Goal: Task Accomplishment & Management: Use online tool/utility

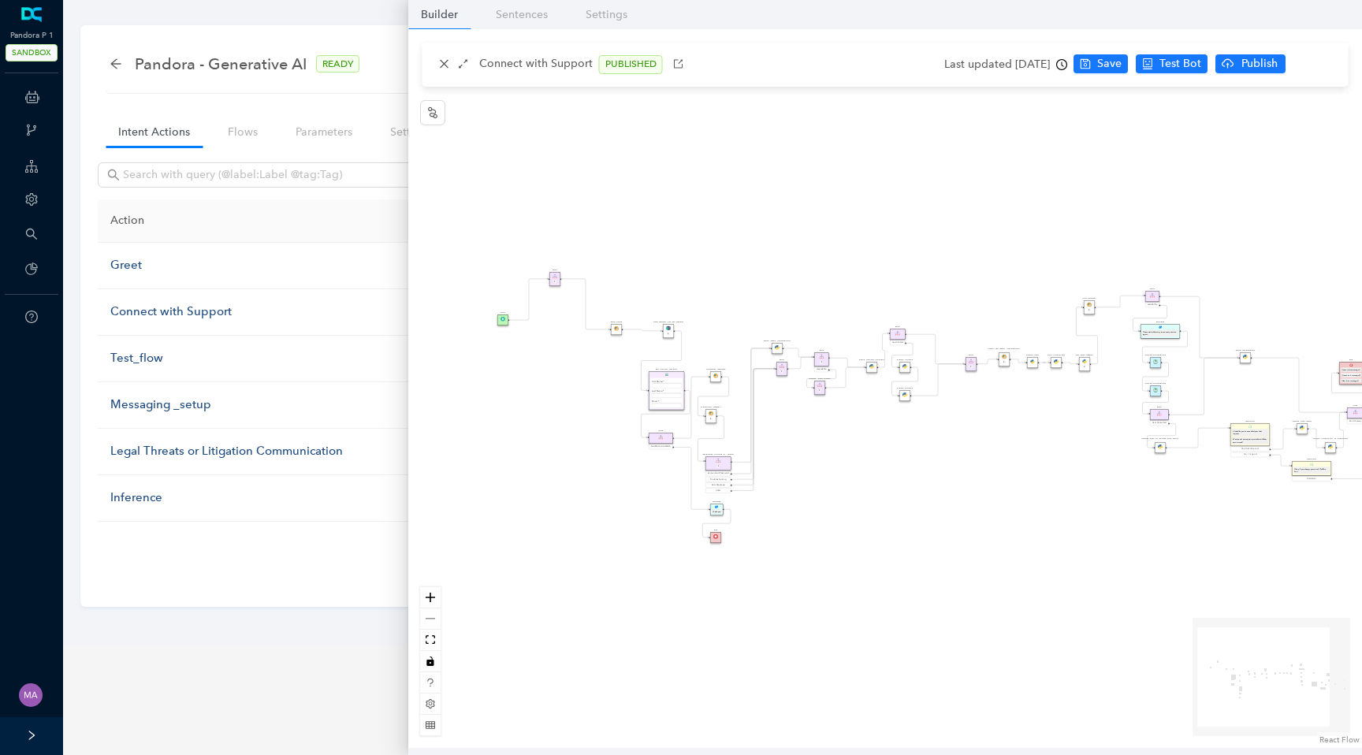
click at [627, 209] on div "Data Table Start Rule P IsAvailable Rule newContact Get Contact details First N…" at bounding box center [885, 388] width 954 height 719
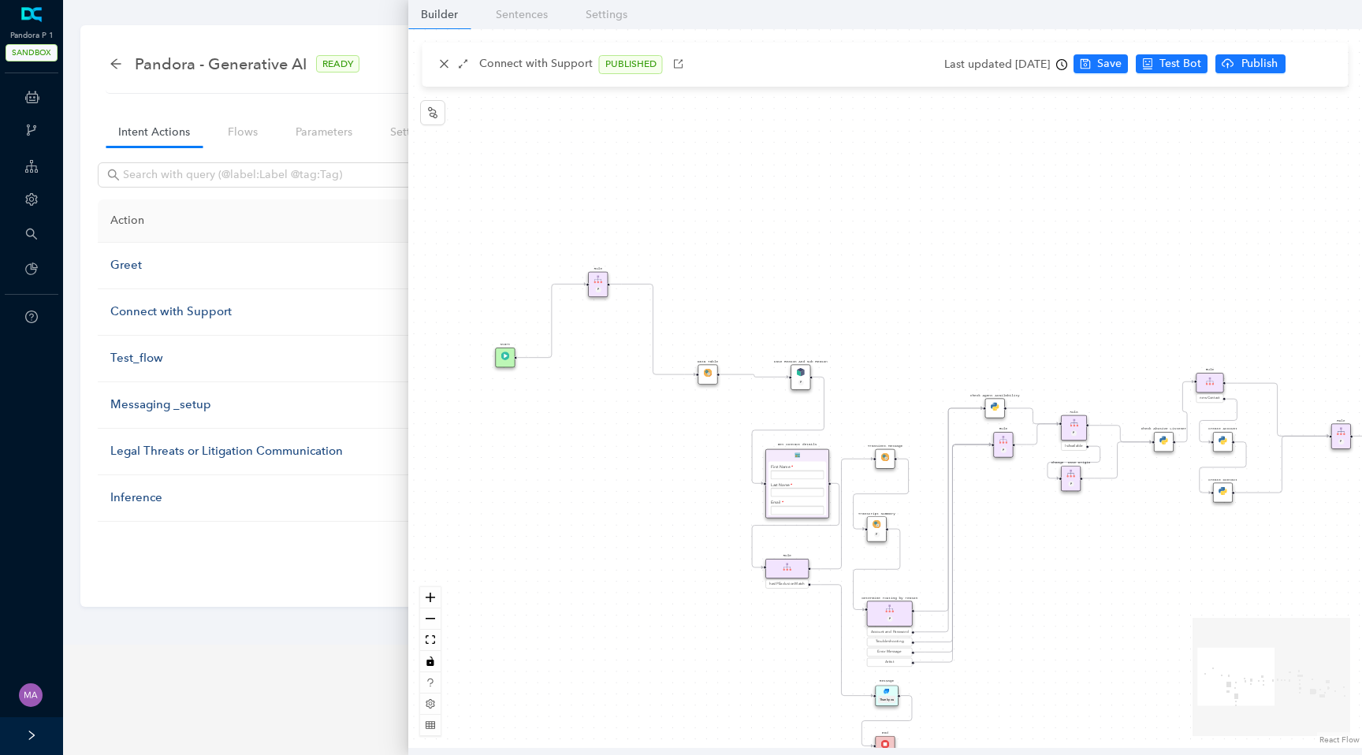
drag, startPoint x: 641, startPoint y: 262, endPoint x: 718, endPoint y: 252, distance: 77.9
click at [719, 252] on div "Data Table Start Rule P IsAvailable Rule newContact Get Contact details First N…" at bounding box center [885, 388] width 954 height 719
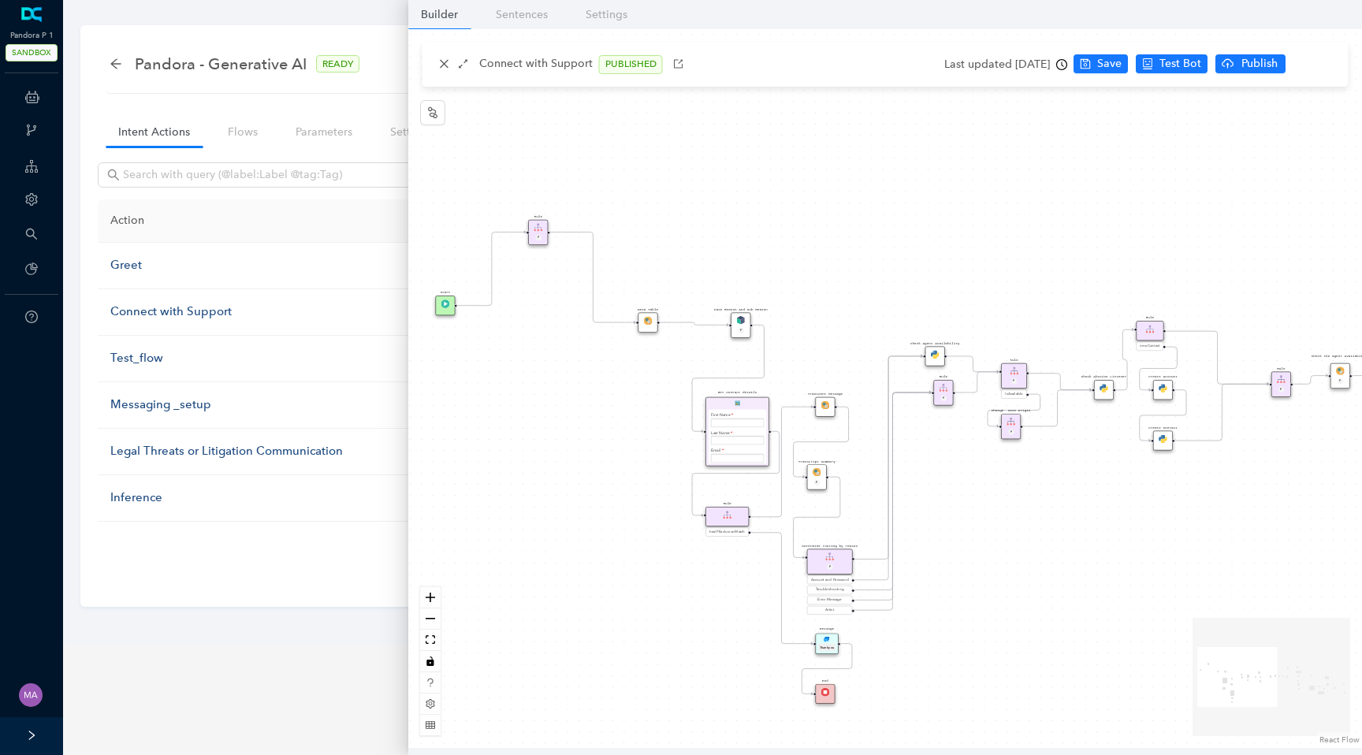
drag, startPoint x: 714, startPoint y: 558, endPoint x: 632, endPoint y: 489, distance: 106.8
click at [632, 489] on div "Data Table Start Rule P IsAvailable Rule newContact Get Contact details First N…" at bounding box center [885, 388] width 954 height 719
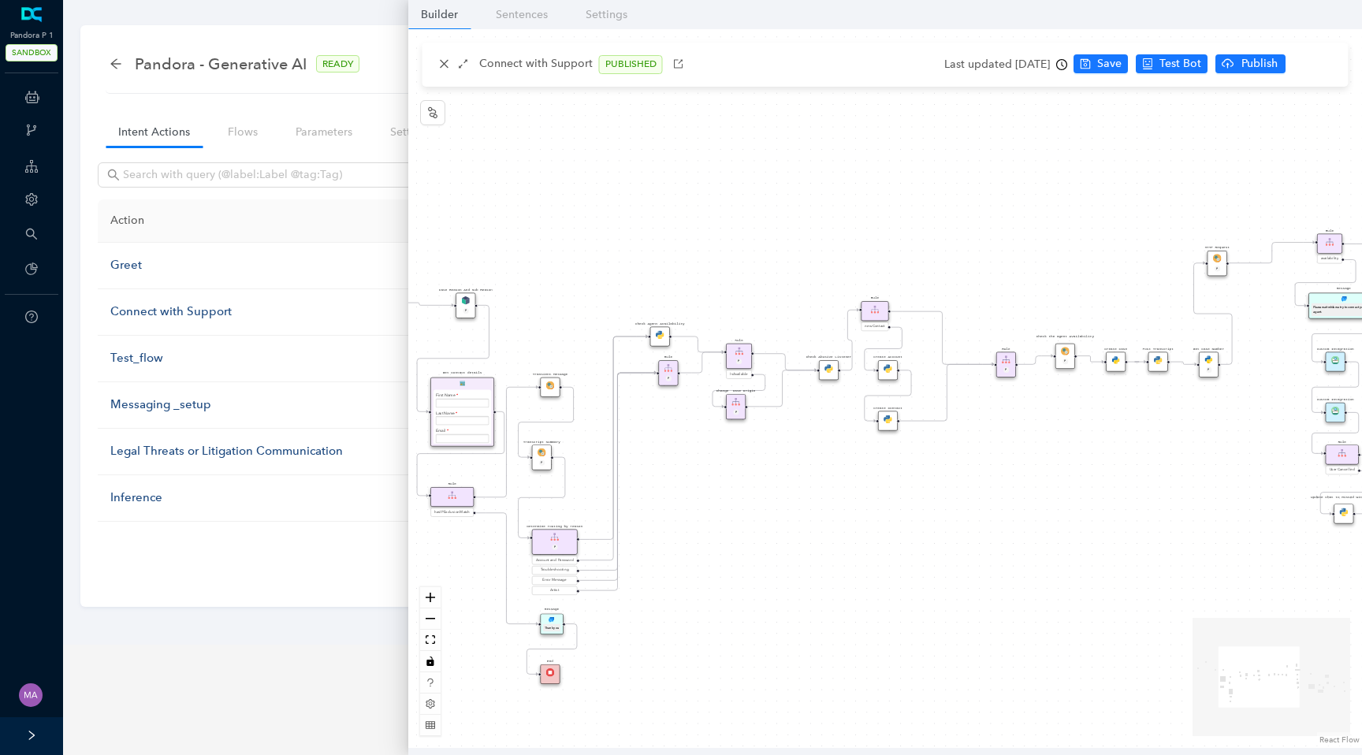
drag, startPoint x: 1068, startPoint y: 522, endPoint x: 814, endPoint y: 520, distance: 253.9
click at [814, 520] on div "Data Table Start Rule P IsAvailable Rule newContact Get Contact details First N…" at bounding box center [885, 388] width 954 height 719
drag, startPoint x: 953, startPoint y: 520, endPoint x: 718, endPoint y: 537, distance: 235.5
click at [718, 537] on div "Data Table Start Rule P IsAvailable Rule newContact Get Contact details First N…" at bounding box center [885, 388] width 954 height 719
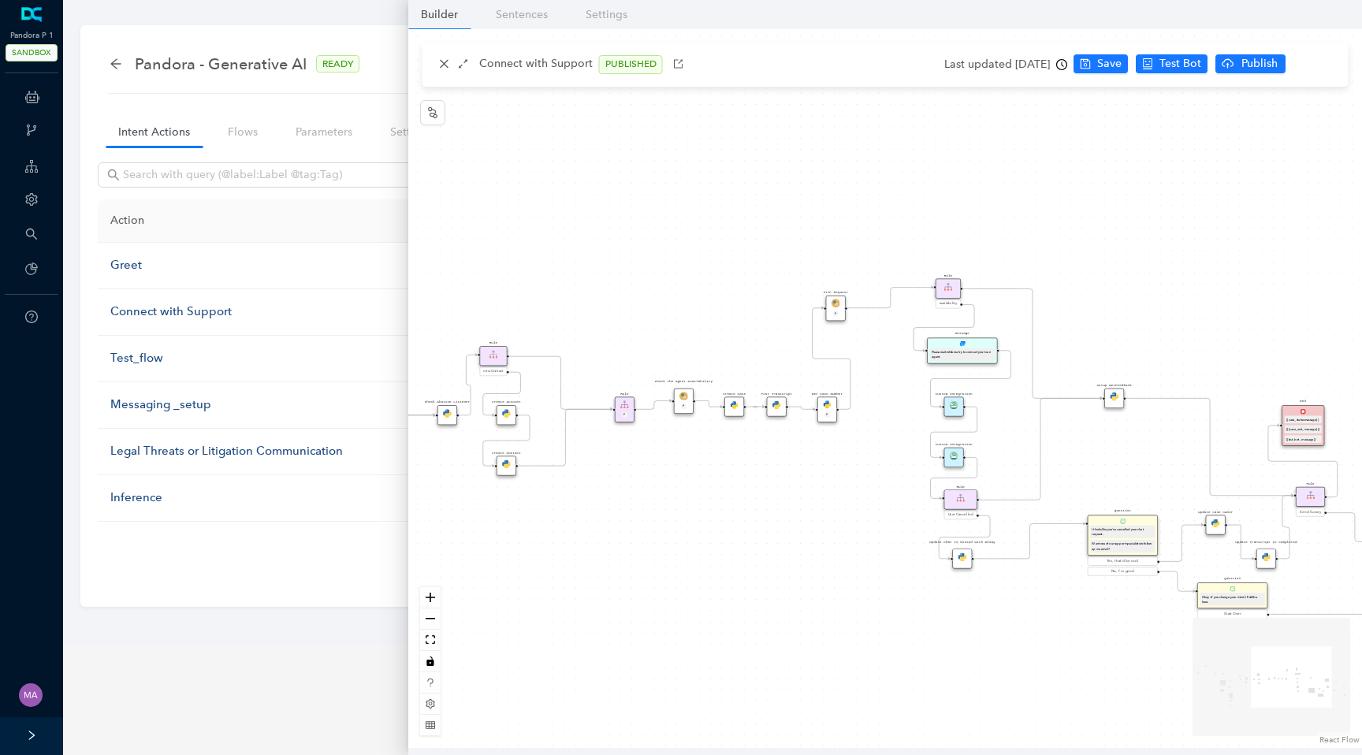
drag, startPoint x: 861, startPoint y: 495, endPoint x: 643, endPoint y: 531, distance: 220.5
click at [643, 531] on div "Data Table Start Rule P IsAvailable Rule newContact Get Contact details First N…" at bounding box center [885, 388] width 954 height 719
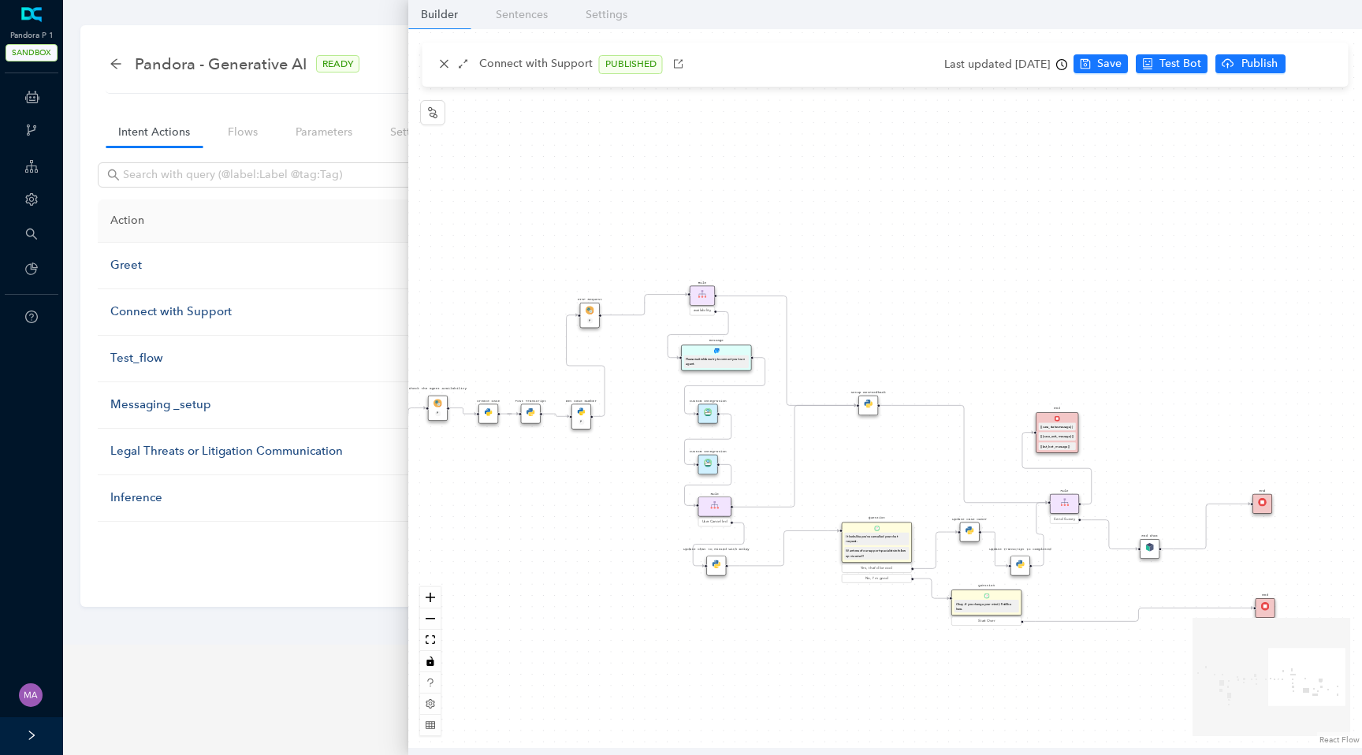
drag, startPoint x: 761, startPoint y: 542, endPoint x: 591, endPoint y: 542, distance: 169.5
click at [591, 542] on div "Data Table Start Rule P IsAvailable Rule newContact Get Contact details First N…" at bounding box center [885, 388] width 954 height 719
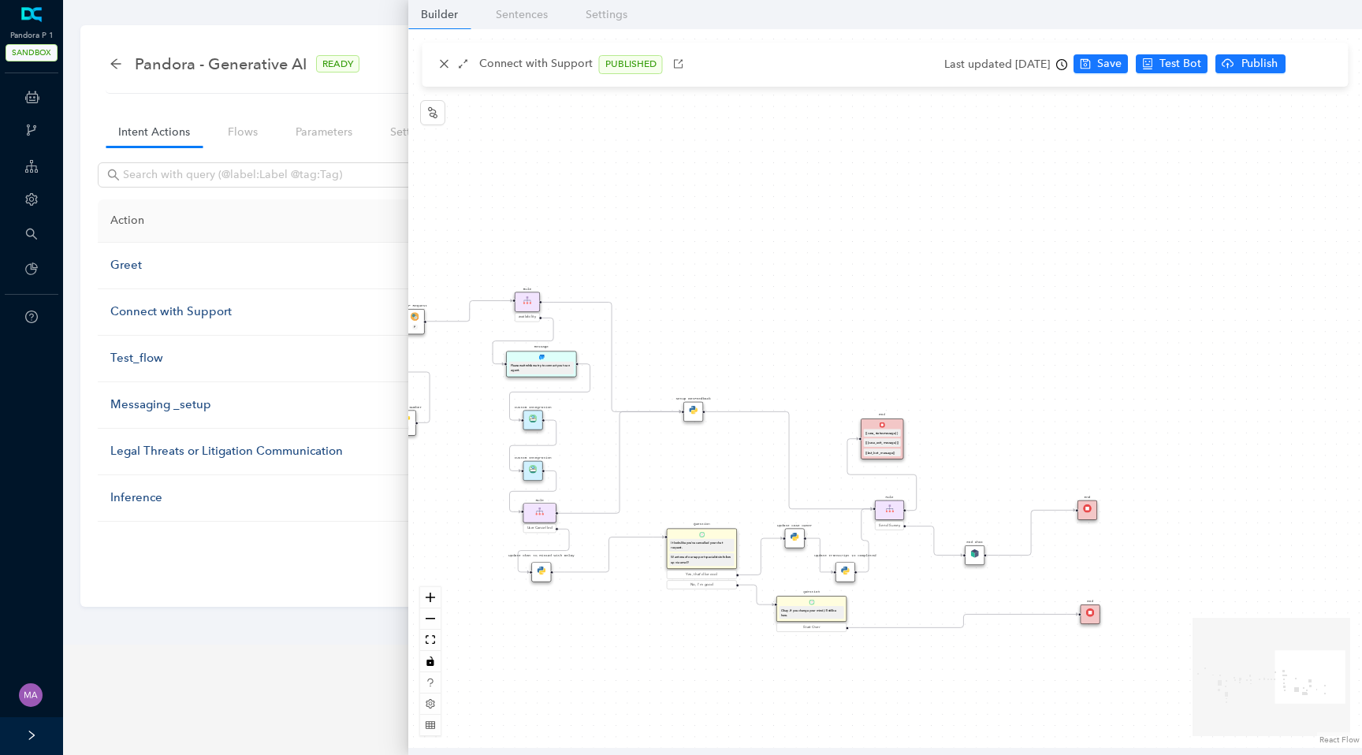
drag, startPoint x: 874, startPoint y: 444, endPoint x: 699, endPoint y: 450, distance: 175.2
click at [699, 450] on div "Data Table Start Rule P IsAvailable Rule newContact Get Contact details First N…" at bounding box center [885, 388] width 954 height 719
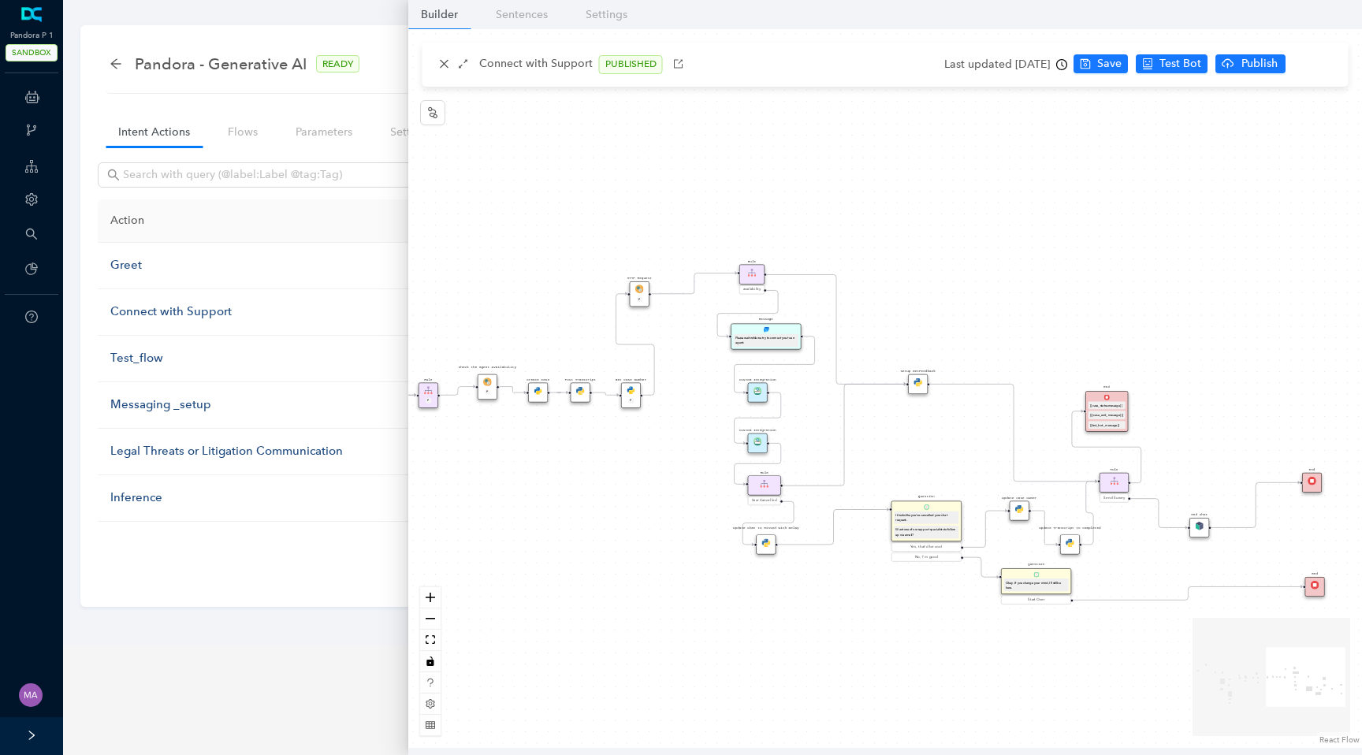
drag, startPoint x: 730, startPoint y: 296, endPoint x: 953, endPoint y: 269, distance: 224.8
click at [953, 269] on div "Data Table Start Rule P IsAvailable Rule newContact Get Contact details First N…" at bounding box center [885, 388] width 954 height 719
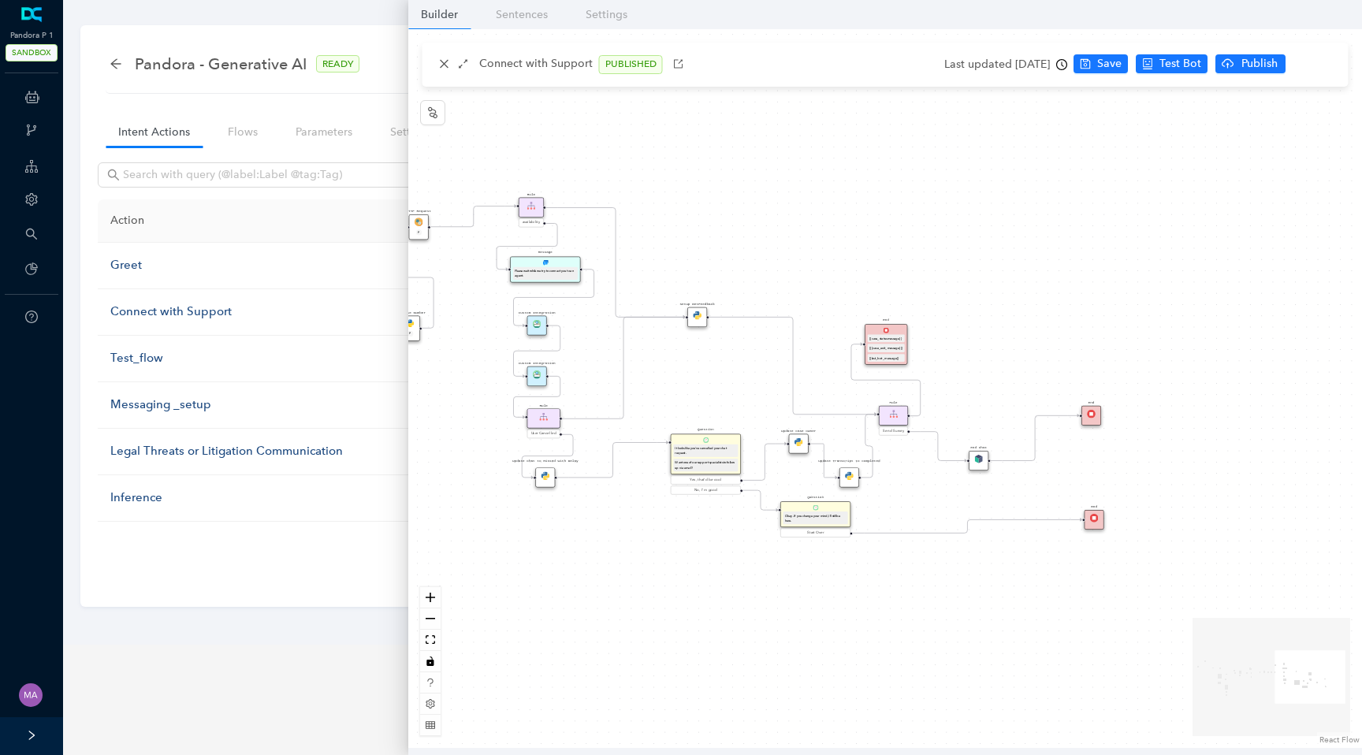
drag, startPoint x: 953, startPoint y: 269, endPoint x: 733, endPoint y: 199, distance: 230.7
click at [733, 200] on div "Data Table Start Rule P IsAvailable Rule newContact Get Contact details First N…" at bounding box center [885, 388] width 954 height 719
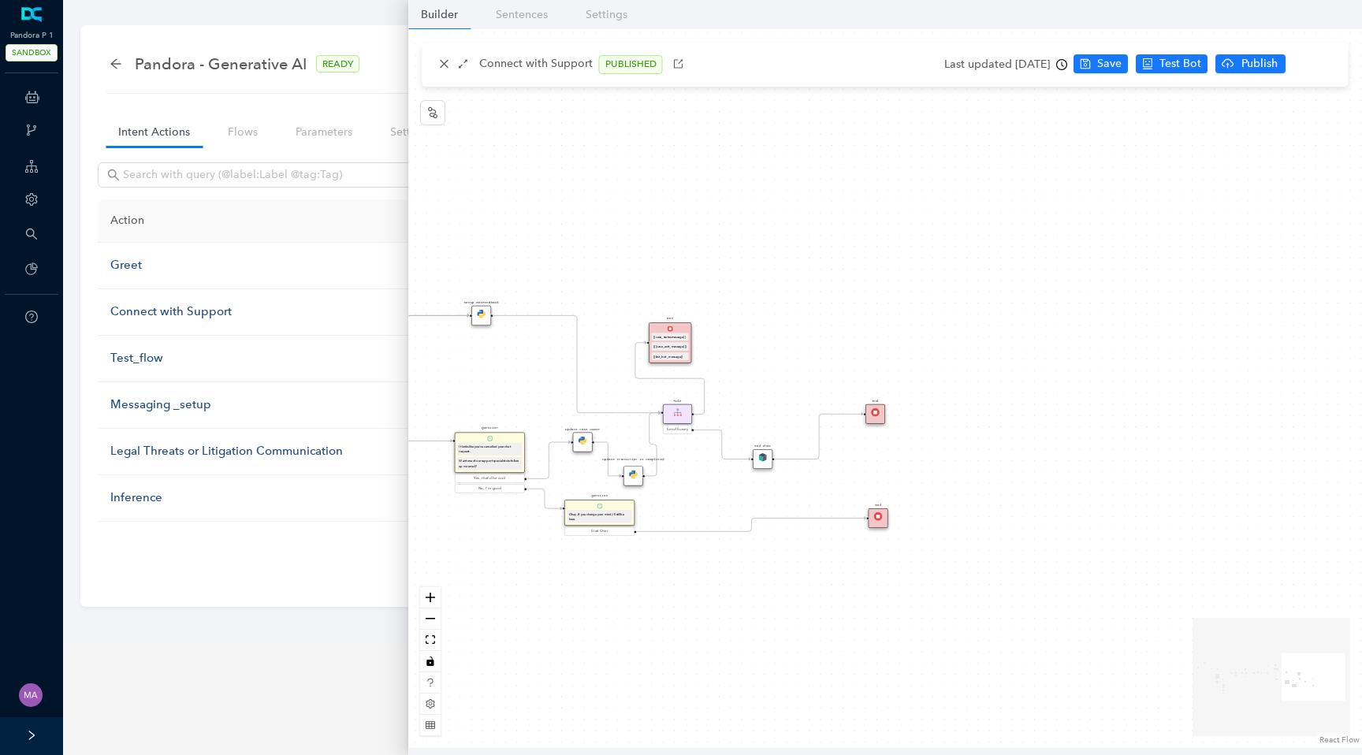
drag, startPoint x: 925, startPoint y: 263, endPoint x: 709, endPoint y: 263, distance: 216.0
click at [709, 263] on div "Data Table Start Rule P IsAvailable Rule newContact Get Contact details First N…" at bounding box center [885, 388] width 954 height 719
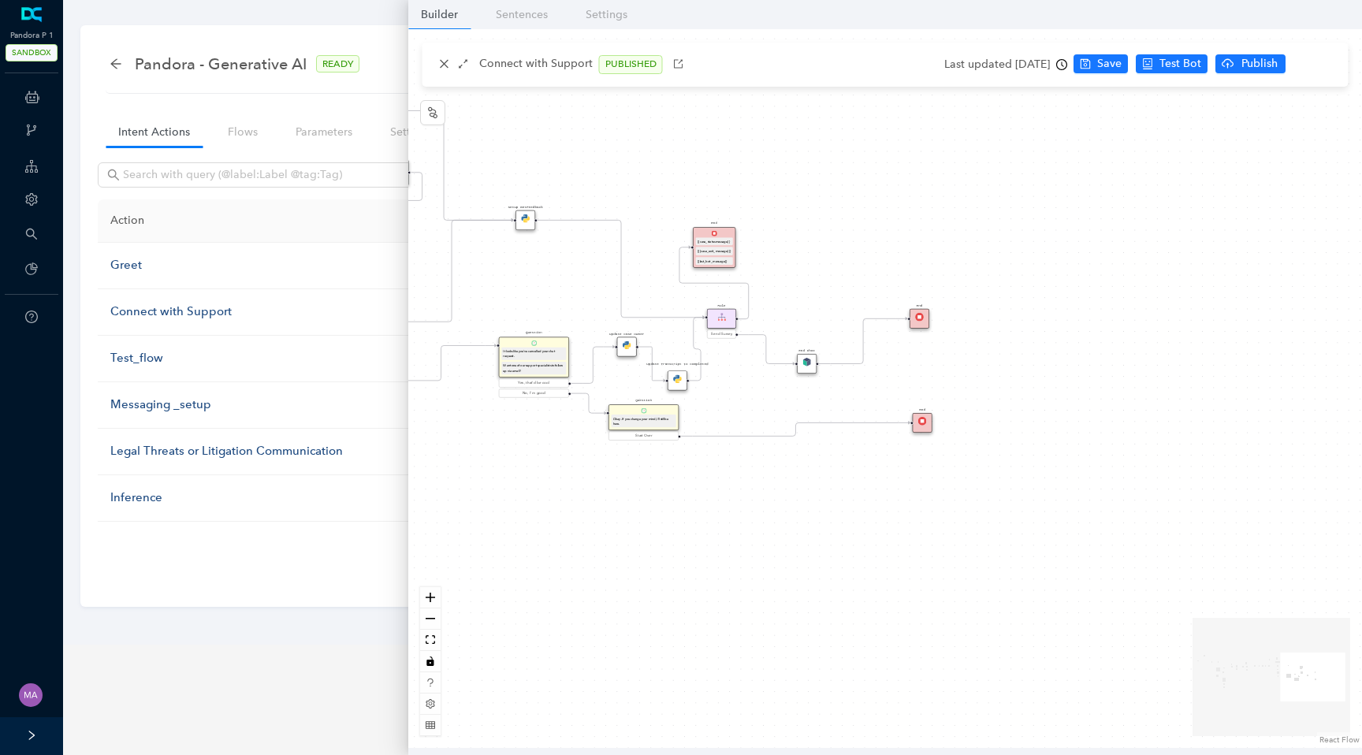
drag, startPoint x: 780, startPoint y: 362, endPoint x: 824, endPoint y: 267, distance: 104.4
click at [825, 267] on div "Data Table Start Rule P IsAvailable Rule newContact Get Contact details First N…" at bounding box center [885, 388] width 954 height 719
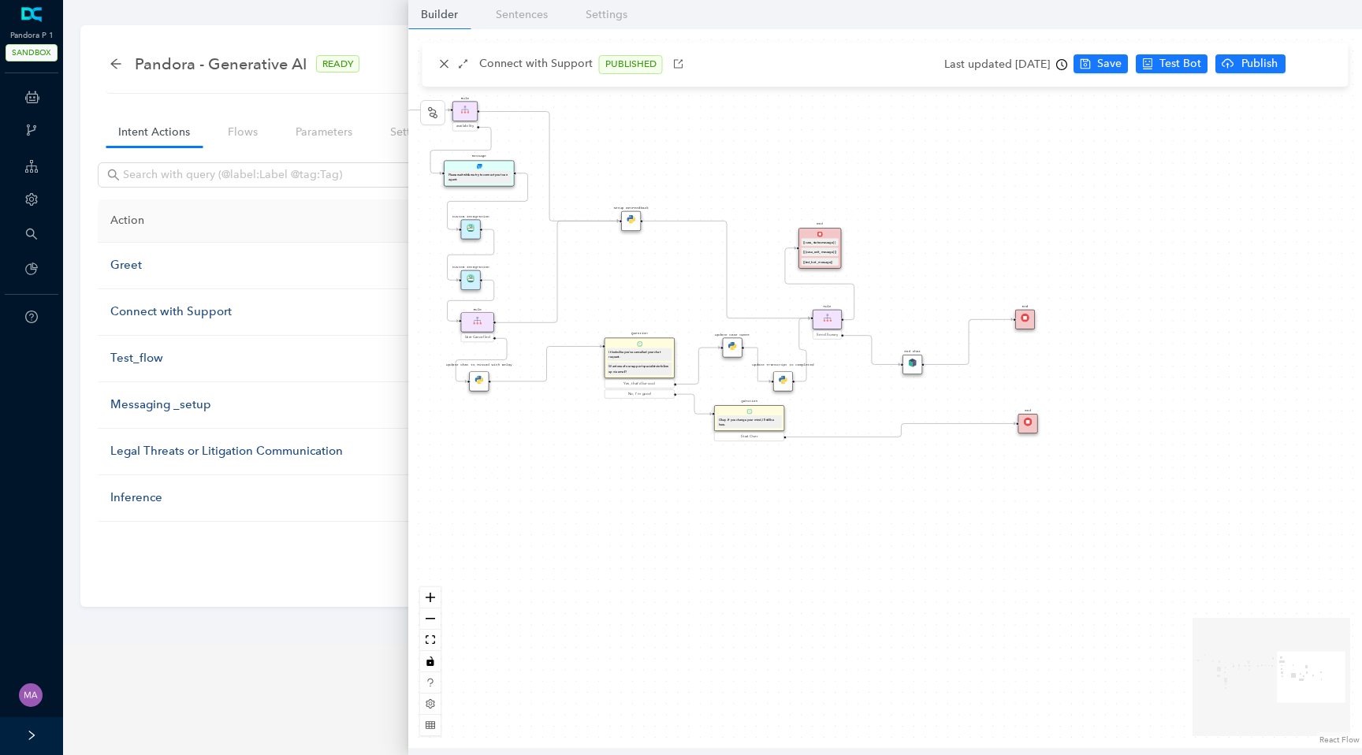
drag, startPoint x: 740, startPoint y: 393, endPoint x: 844, endPoint y: 393, distance: 104.9
click at [844, 393] on div "Data Table Start Rule P IsAvailable Rule newContact Get Contact details First N…" at bounding box center [885, 388] width 954 height 719
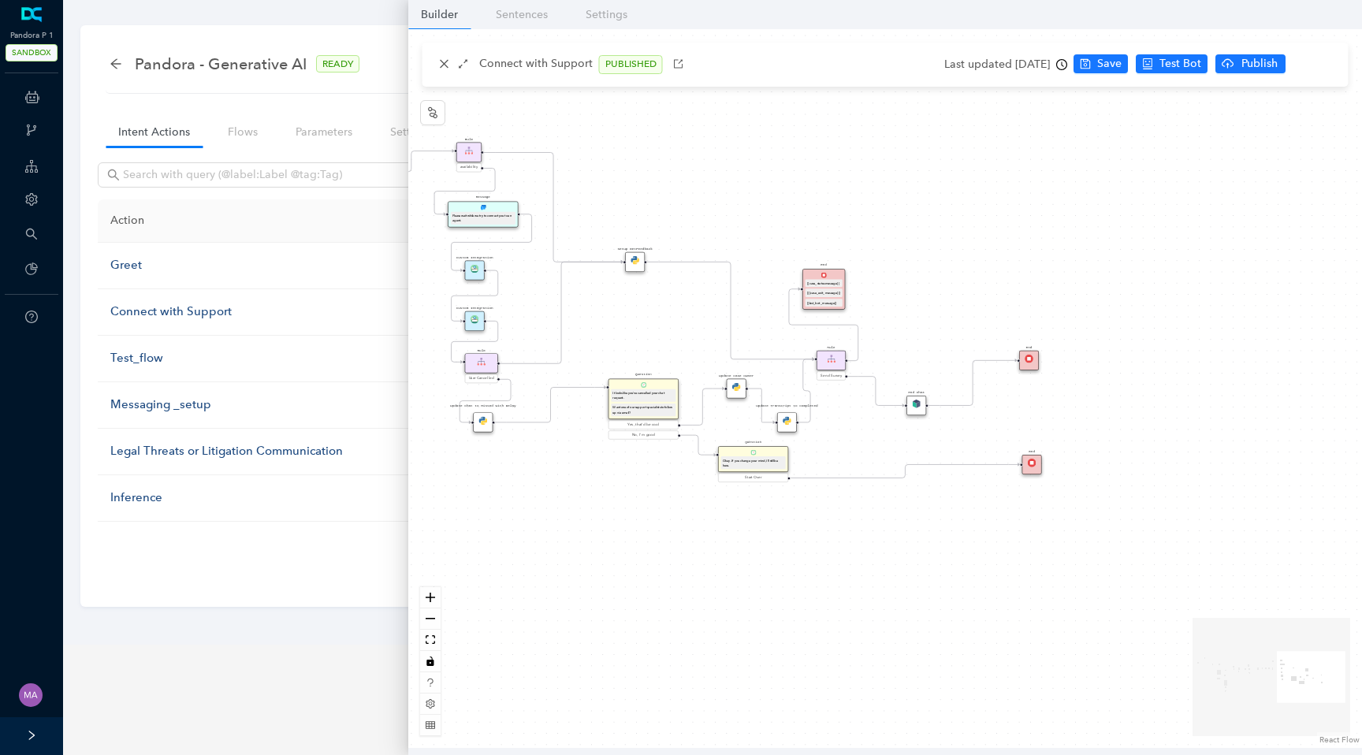
drag, startPoint x: 846, startPoint y: 391, endPoint x: 850, endPoint y: 431, distance: 39.6
click at [851, 431] on div "Data Table Start Rule P IsAvailable Rule newContact Get Contact details First N…" at bounding box center [885, 388] width 954 height 719
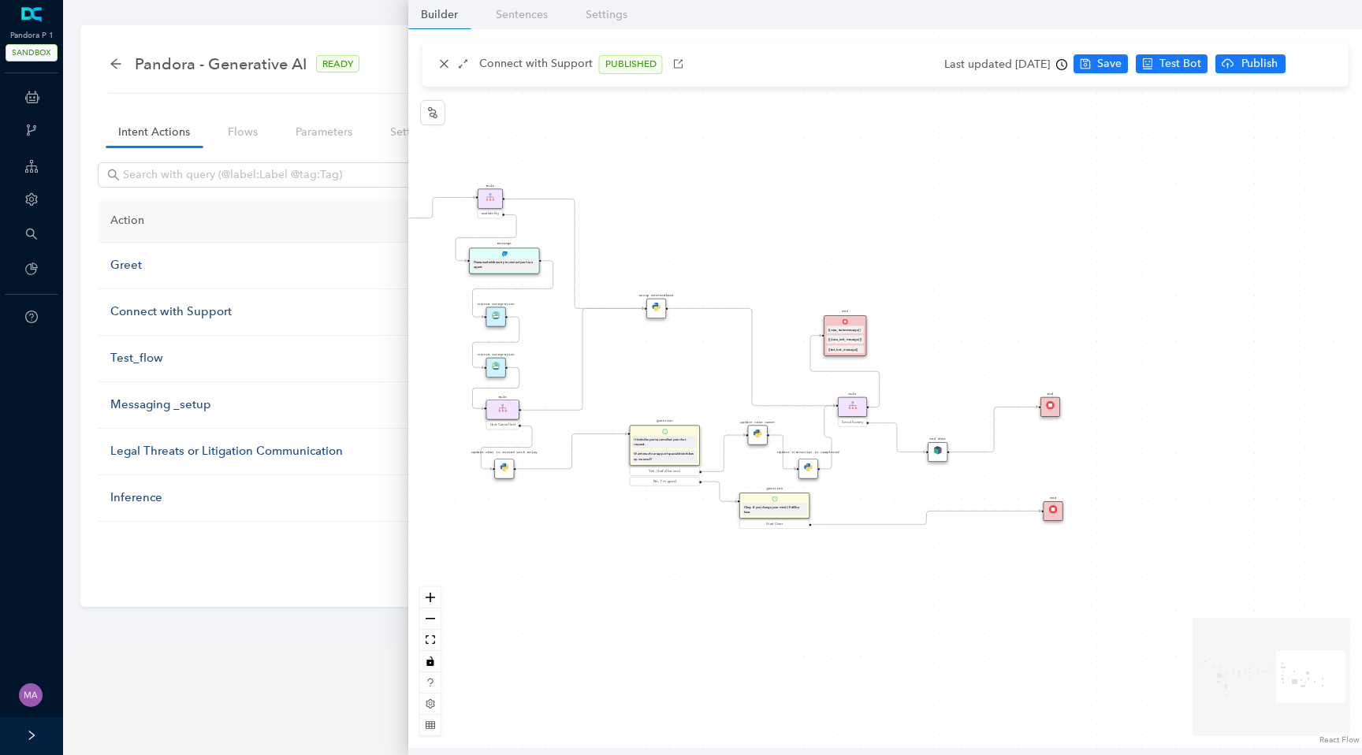
drag, startPoint x: 687, startPoint y: 337, endPoint x: 706, endPoint y: 382, distance: 48.8
click at [706, 382] on div "Data Table Start Rule P IsAvailable Rule newContact Get Contact details First N…" at bounding box center [885, 388] width 954 height 719
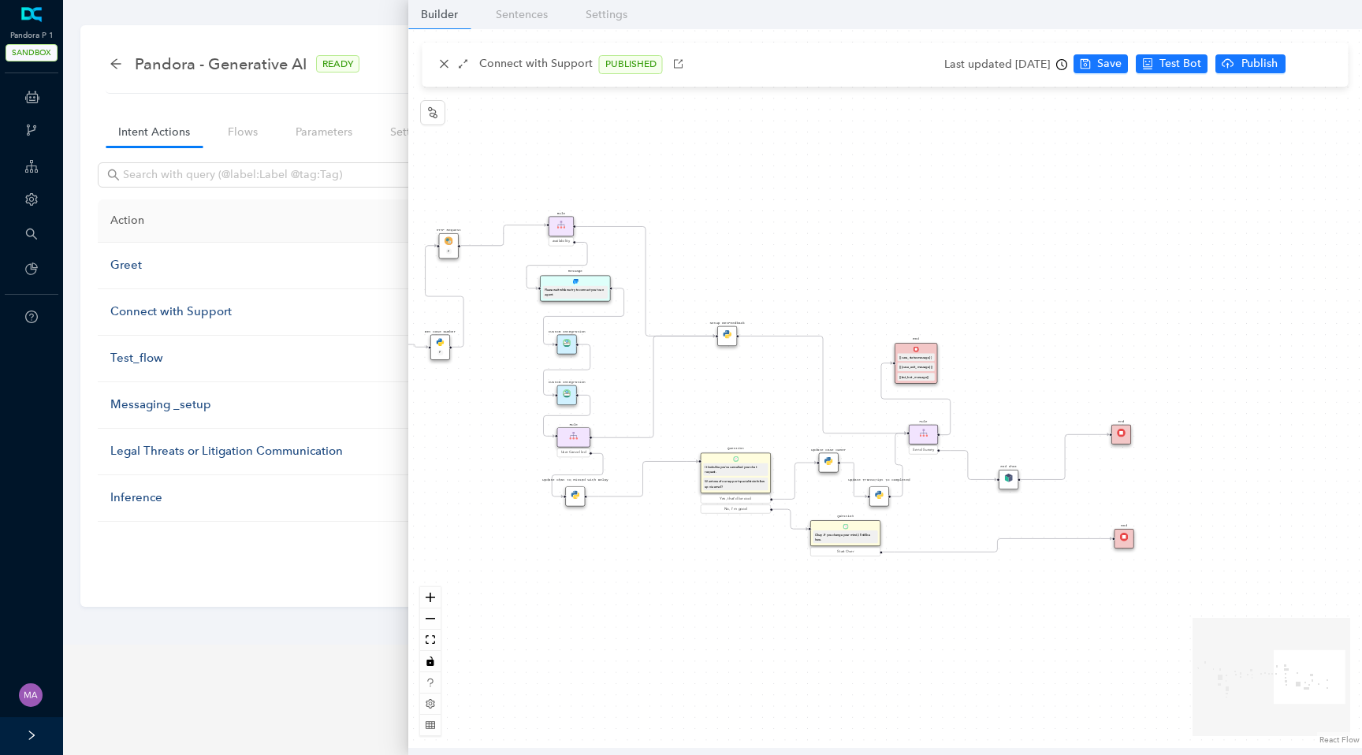
drag, startPoint x: 688, startPoint y: 374, endPoint x: 761, endPoint y: 404, distance: 78.5
click at [761, 404] on div "Data Table Start Rule P IsAvailable Rule newContact Get Contact details First N…" at bounding box center [885, 388] width 954 height 719
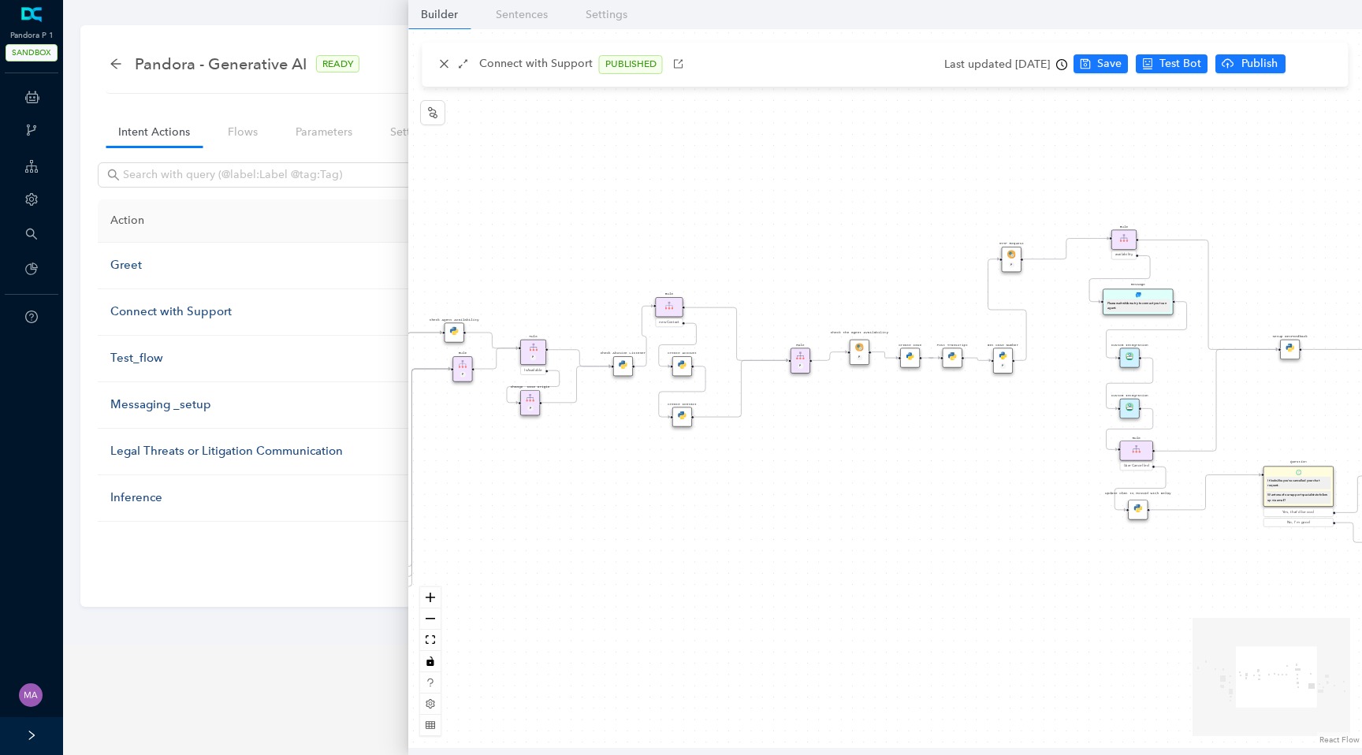
drag, startPoint x: 501, startPoint y: 428, endPoint x: 1079, endPoint y: 445, distance: 577.4
click at [1083, 445] on div "Data Table Start Rule P IsAvailable Rule newContact Get Contact details First N…" at bounding box center [885, 388] width 954 height 719
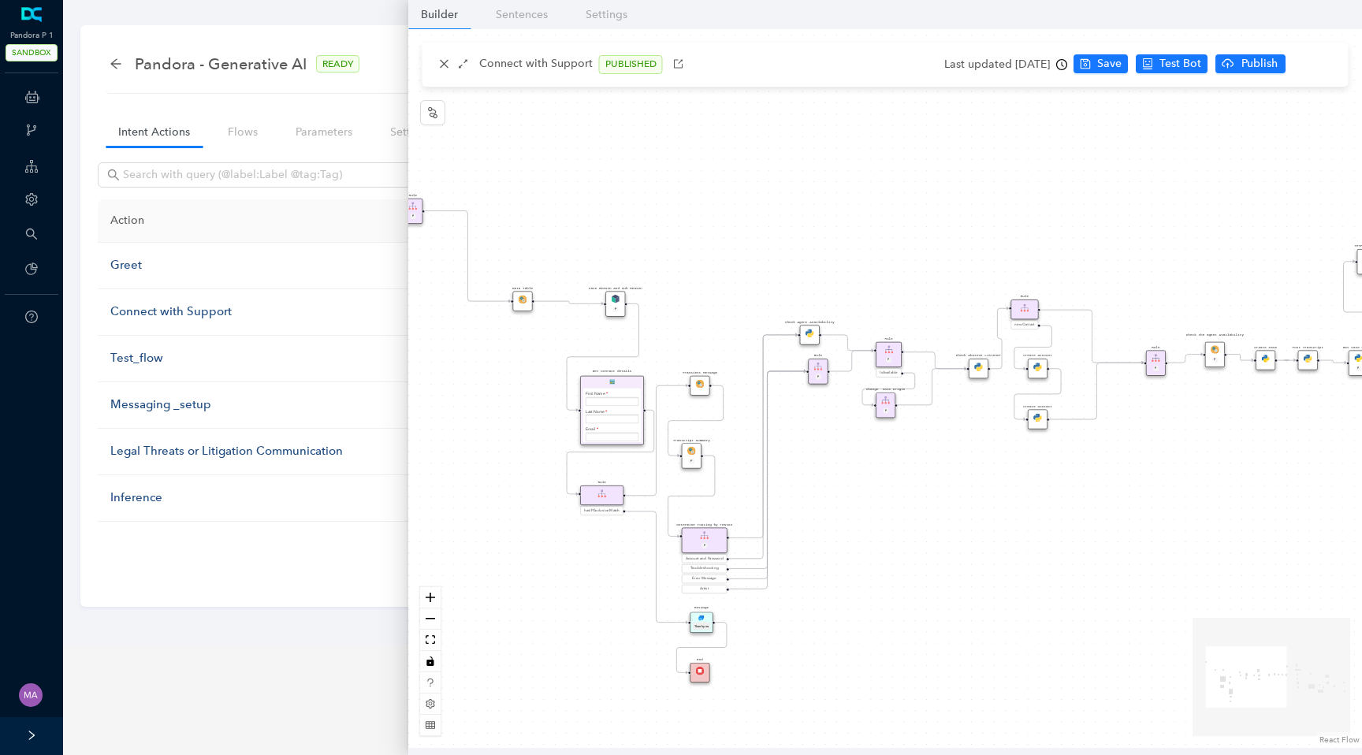
drag, startPoint x: 731, startPoint y: 482, endPoint x: 1065, endPoint y: 481, distance: 334.3
click at [1068, 482] on div "Data Table Start Rule P IsAvailable Rule newContact Get Contact details First N…" at bounding box center [885, 388] width 954 height 719
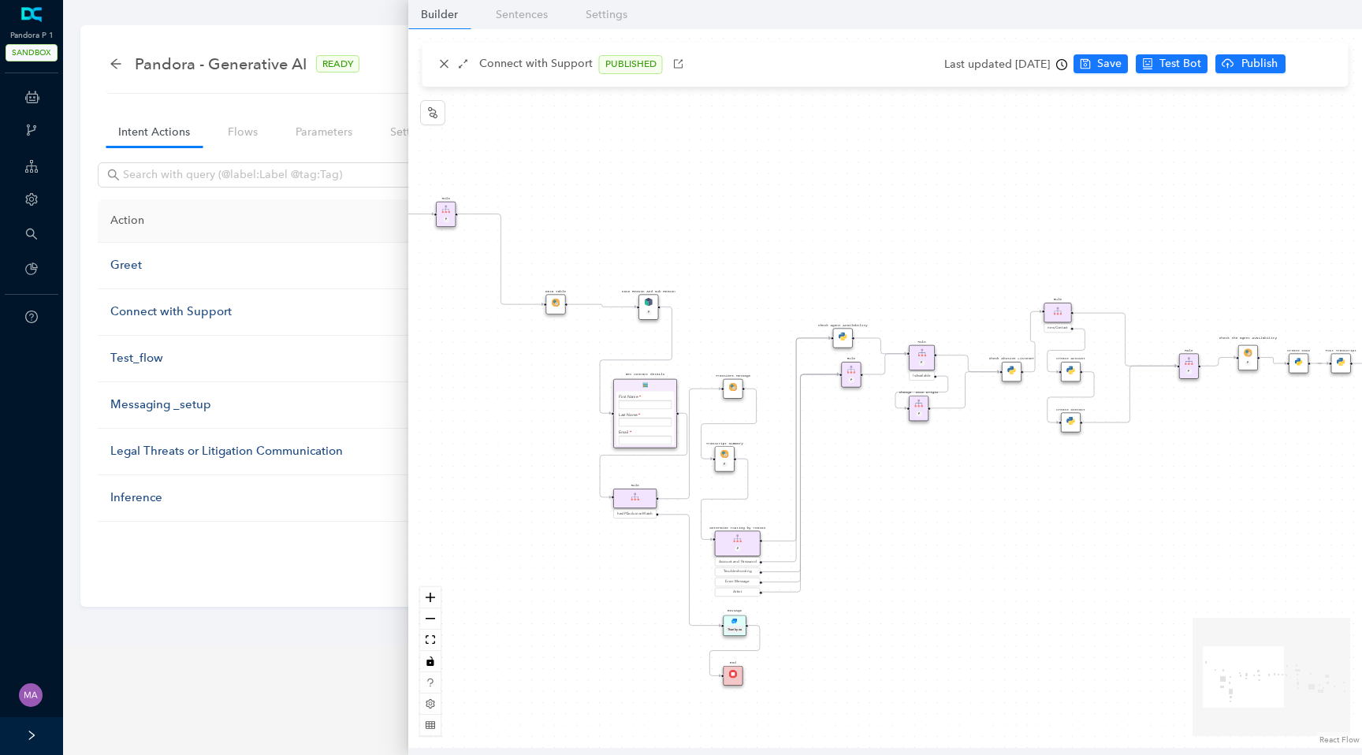
drag, startPoint x: 485, startPoint y: 460, endPoint x: 766, endPoint y: 516, distance: 286.2
click at [766, 516] on div "Data Table Start Rule P IsAvailable Rule newContact Get Contact details First N…" at bounding box center [885, 388] width 954 height 719
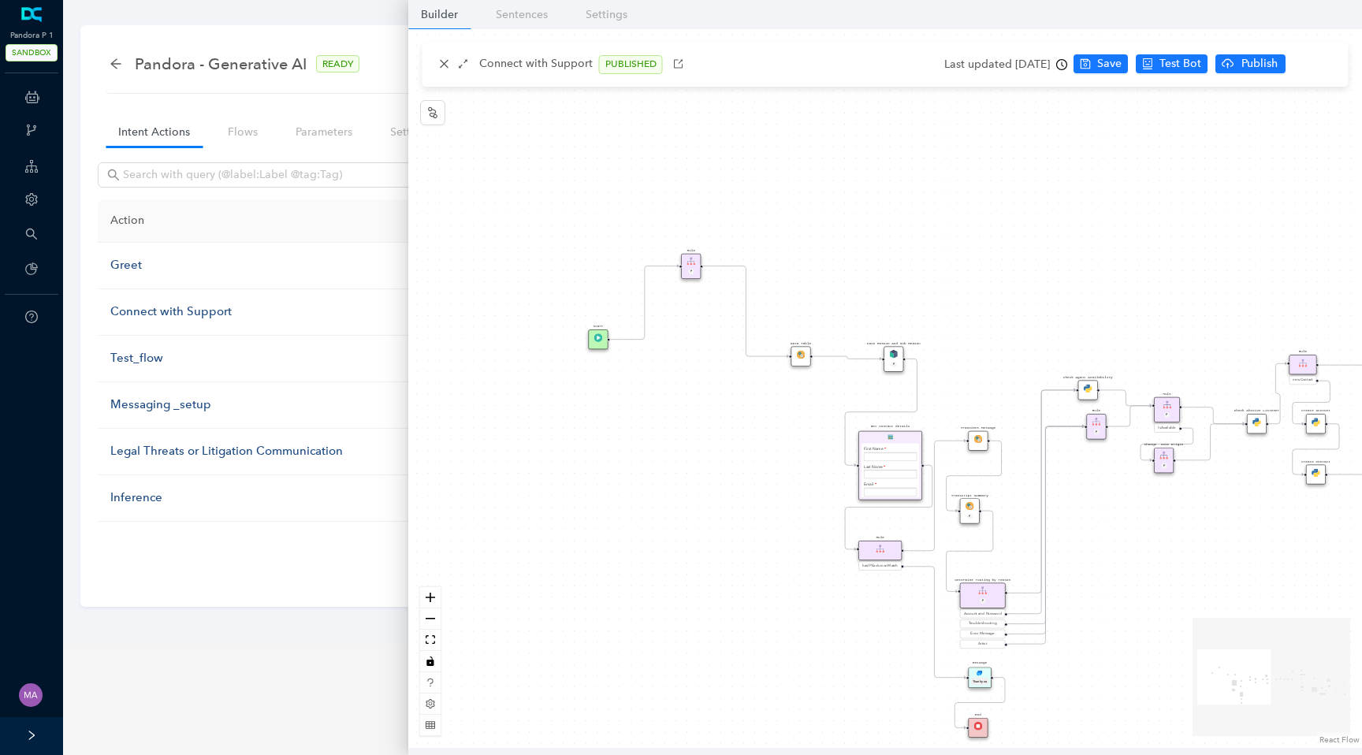
click at [695, 261] on img at bounding box center [692, 261] width 9 height 9
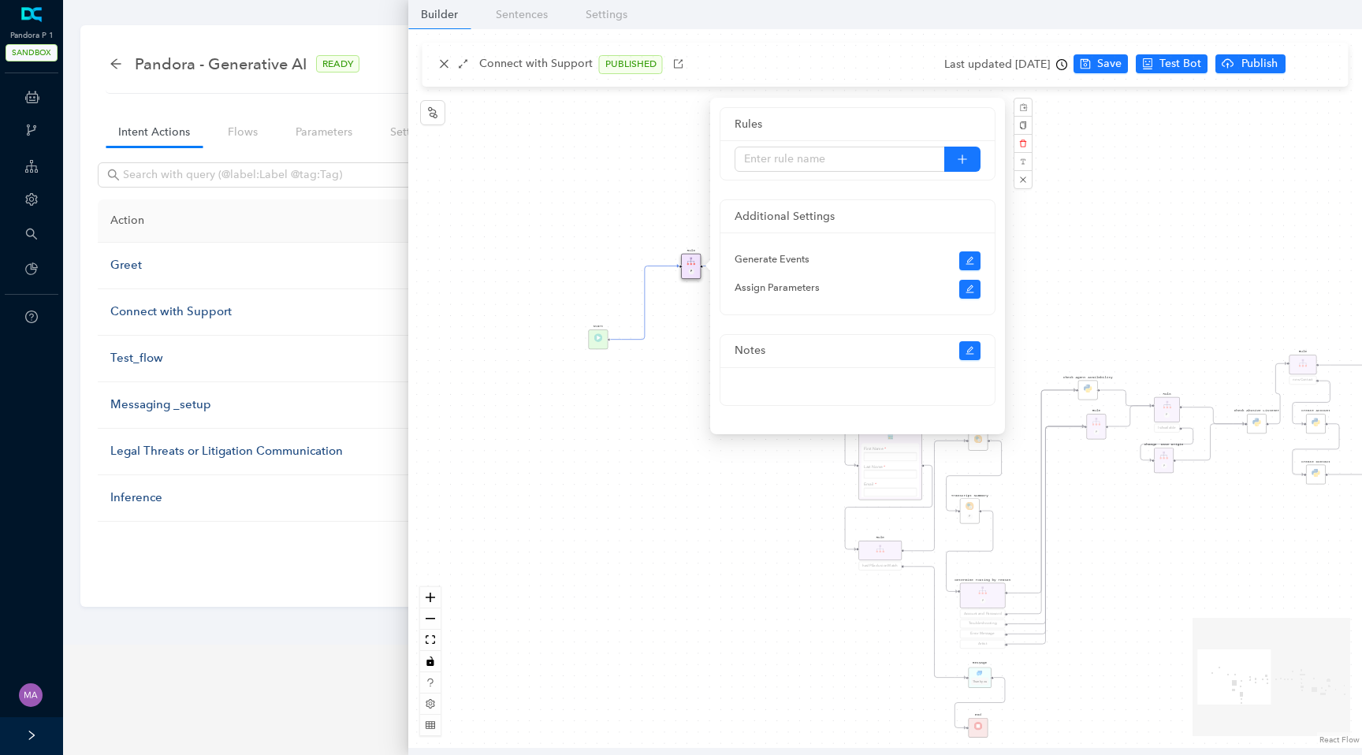
click at [607, 367] on div "Data Table Start Rule P IsAvailable Rule newContact Get Contact details First N…" at bounding box center [885, 388] width 954 height 719
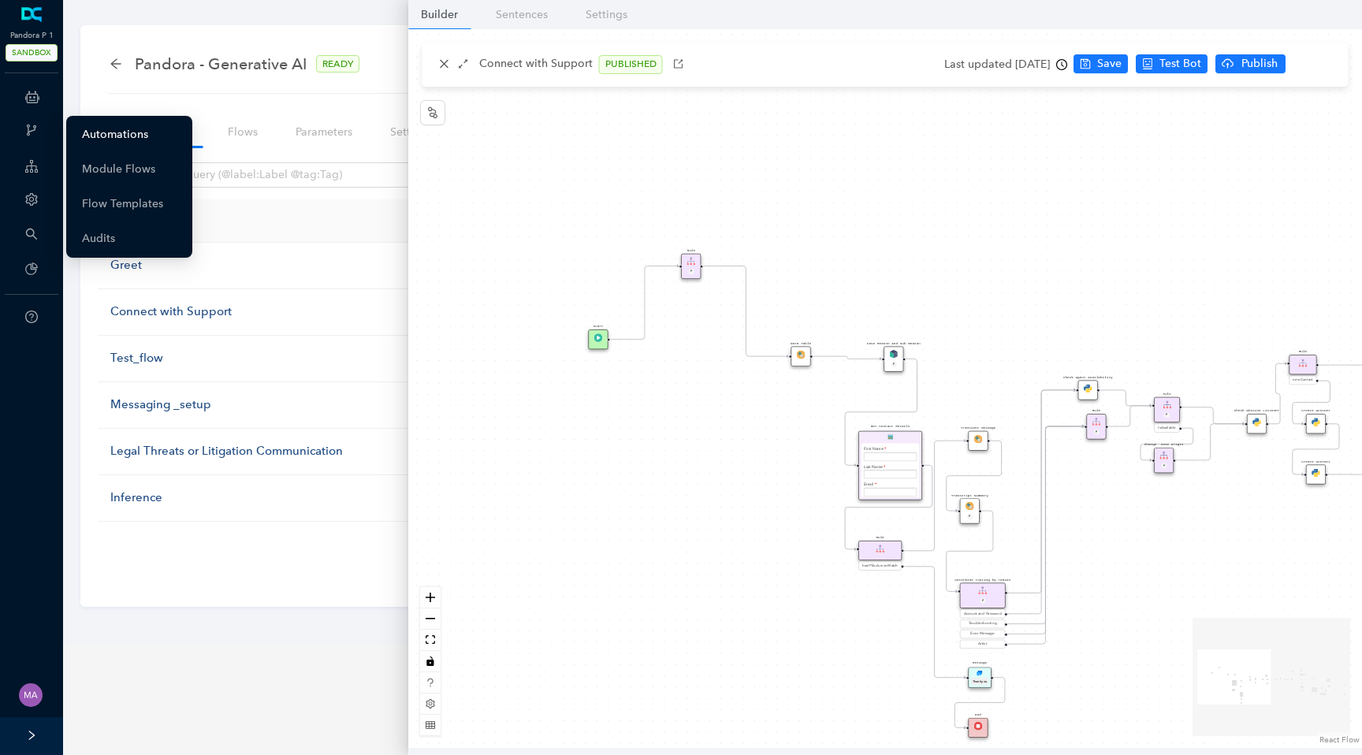
click at [109, 147] on link "Automations" at bounding box center [115, 135] width 66 height 32
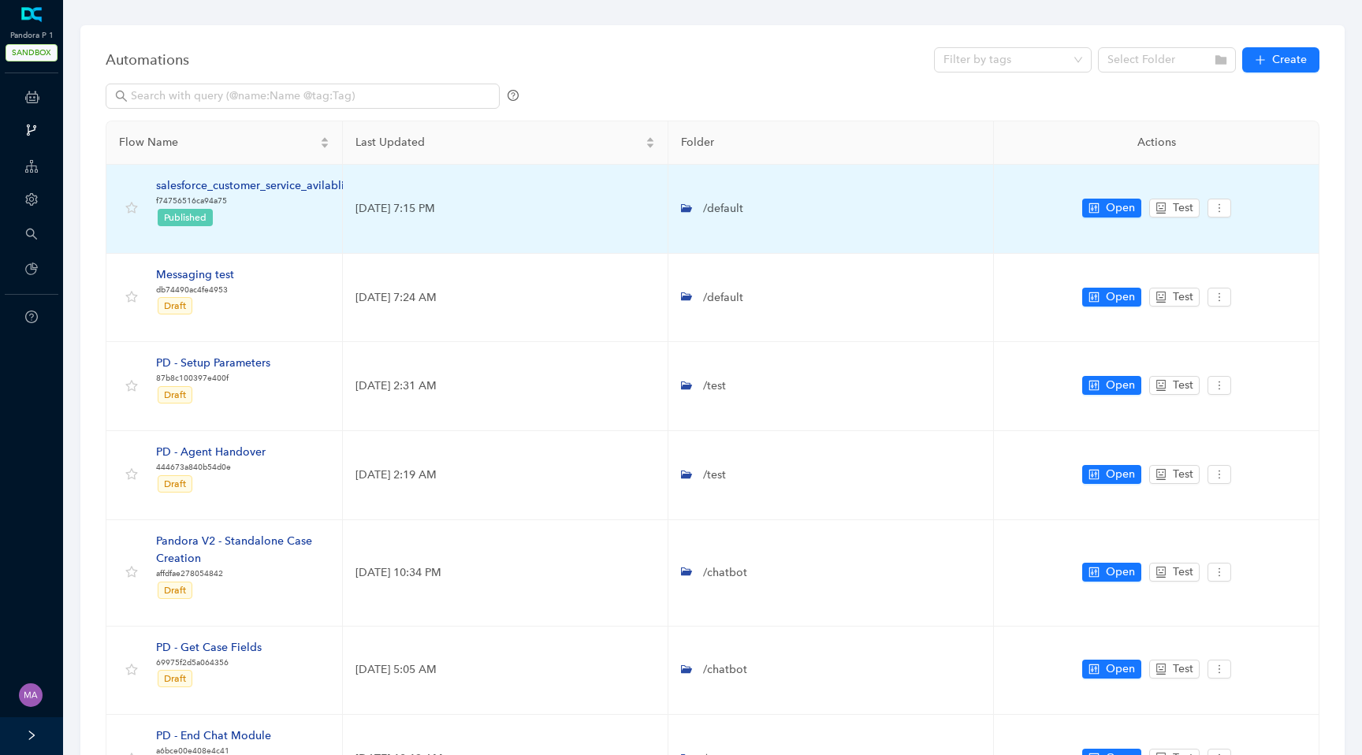
click at [275, 184] on div "salesforce_customer_service_avilablity" at bounding box center [255, 185] width 198 height 17
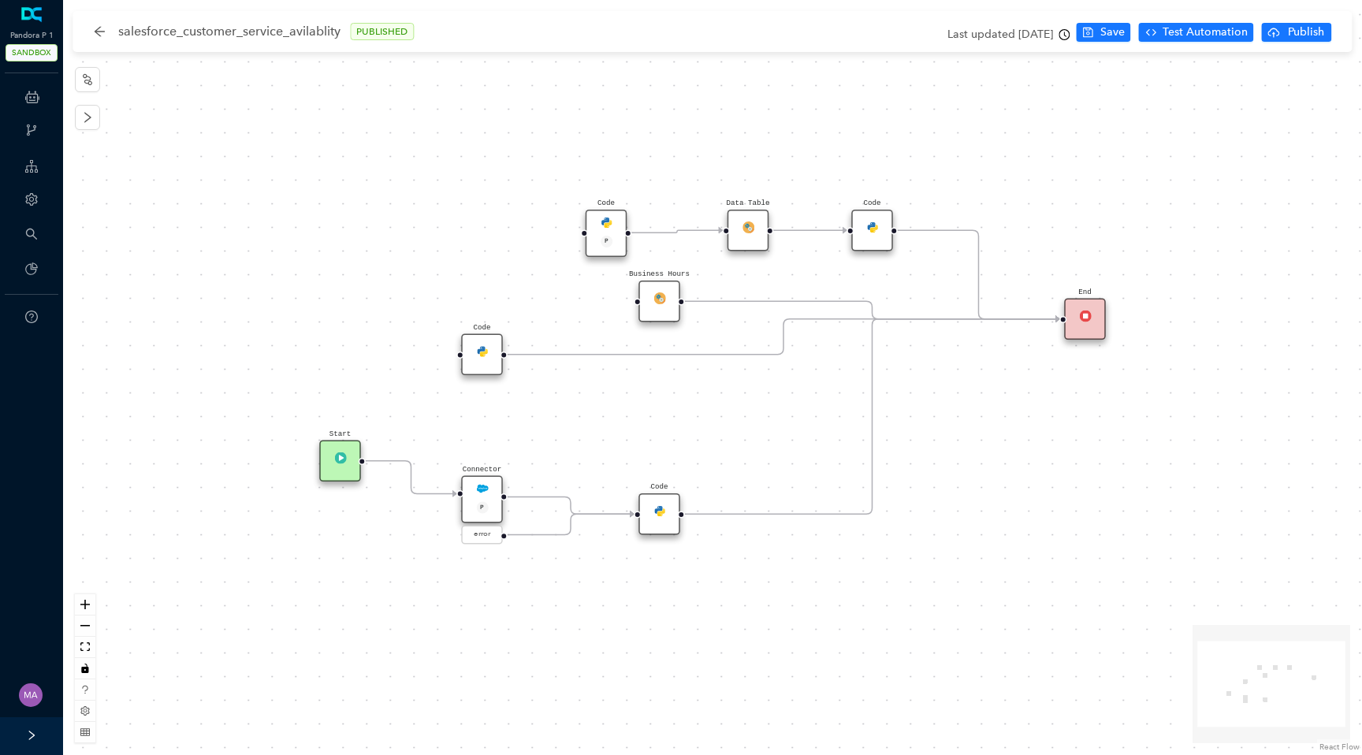
click at [483, 488] on img at bounding box center [482, 489] width 12 height 12
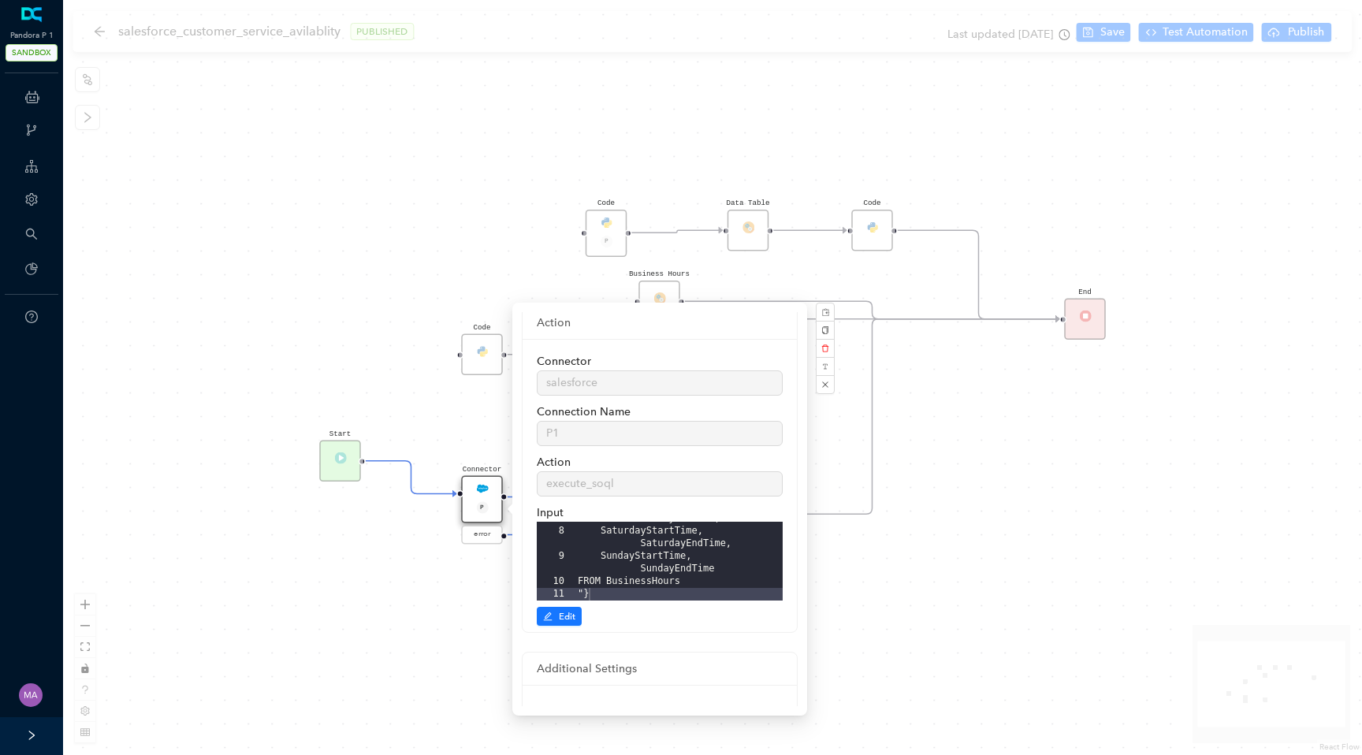
scroll to position [17, 0]
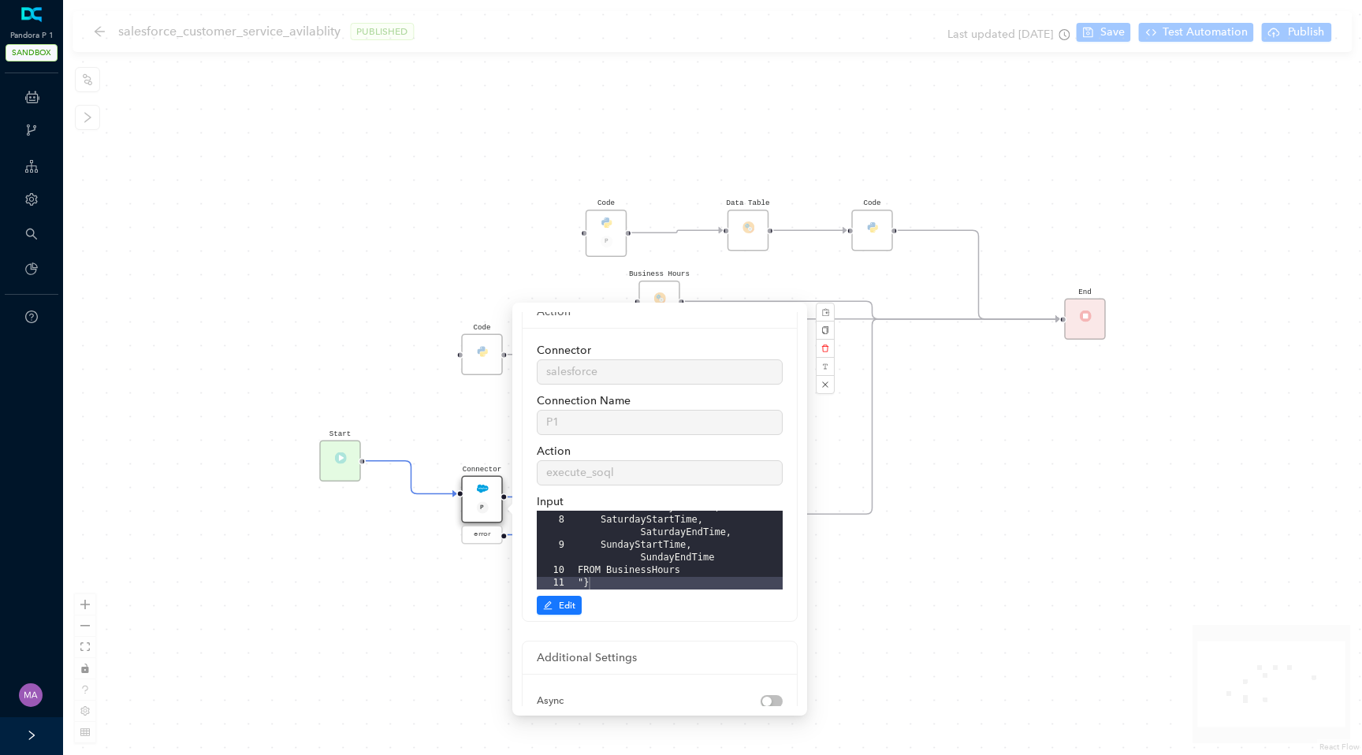
click at [384, 628] on div "Start Code P Data Table End Code Business Hours Connector P error Code Code" at bounding box center [712, 377] width 1299 height 755
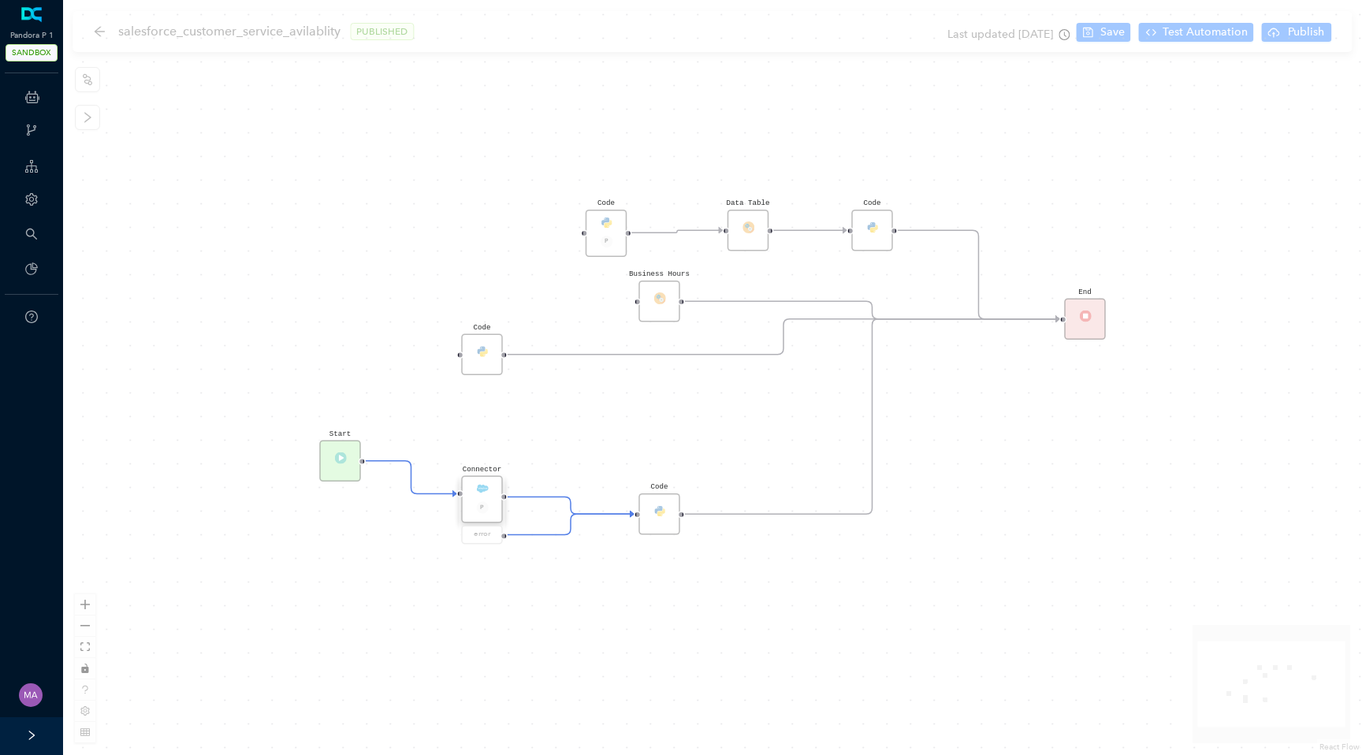
scroll to position [155, 0]
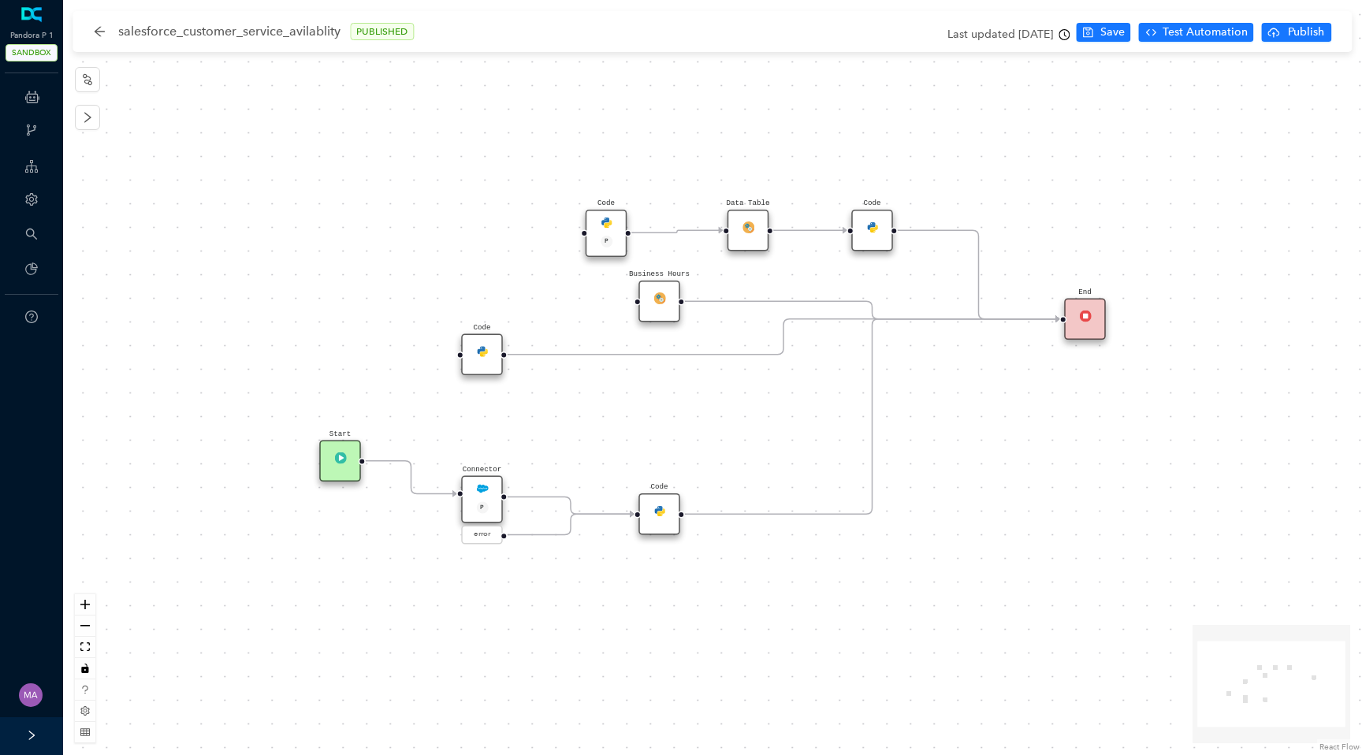
click at [486, 492] on img at bounding box center [482, 489] width 12 height 12
click at [102, 33] on icon "arrow-left" at bounding box center [99, 31] width 13 height 13
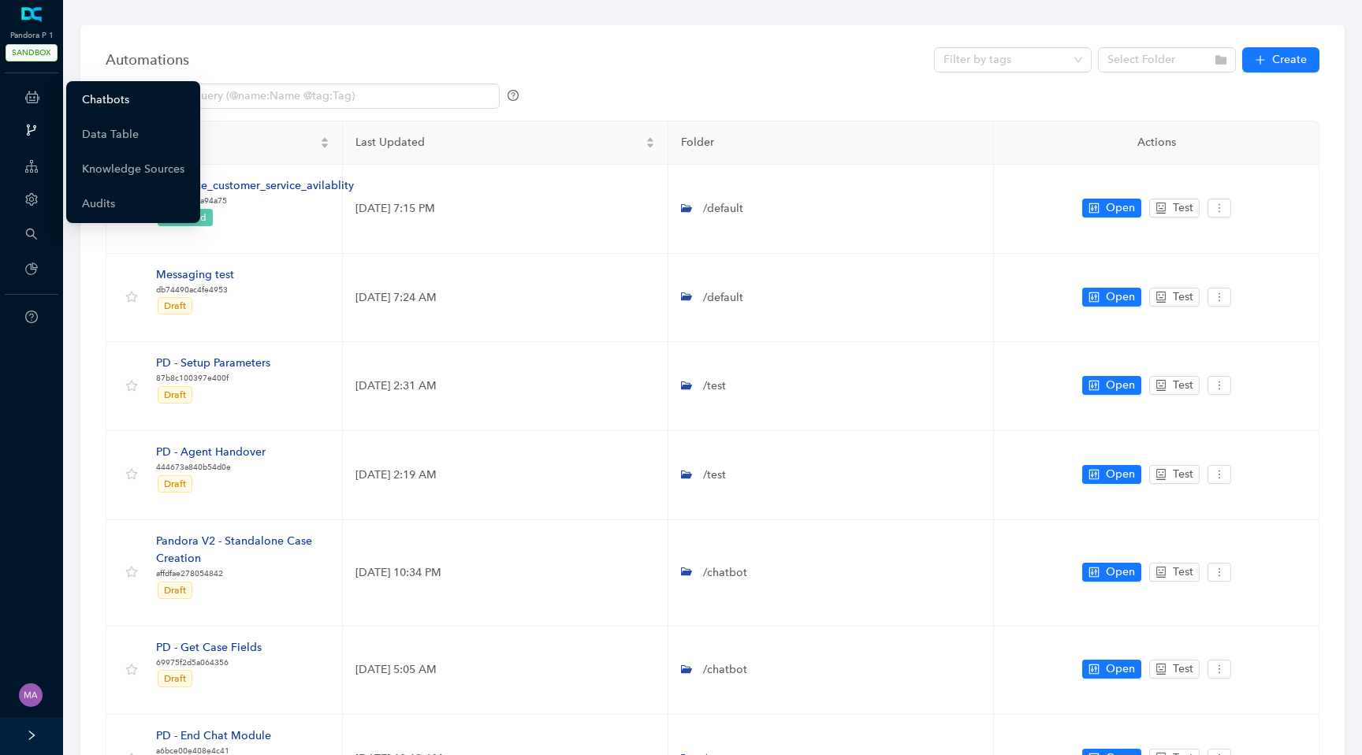
click at [97, 99] on link "Chatbots" at bounding box center [105, 100] width 47 height 32
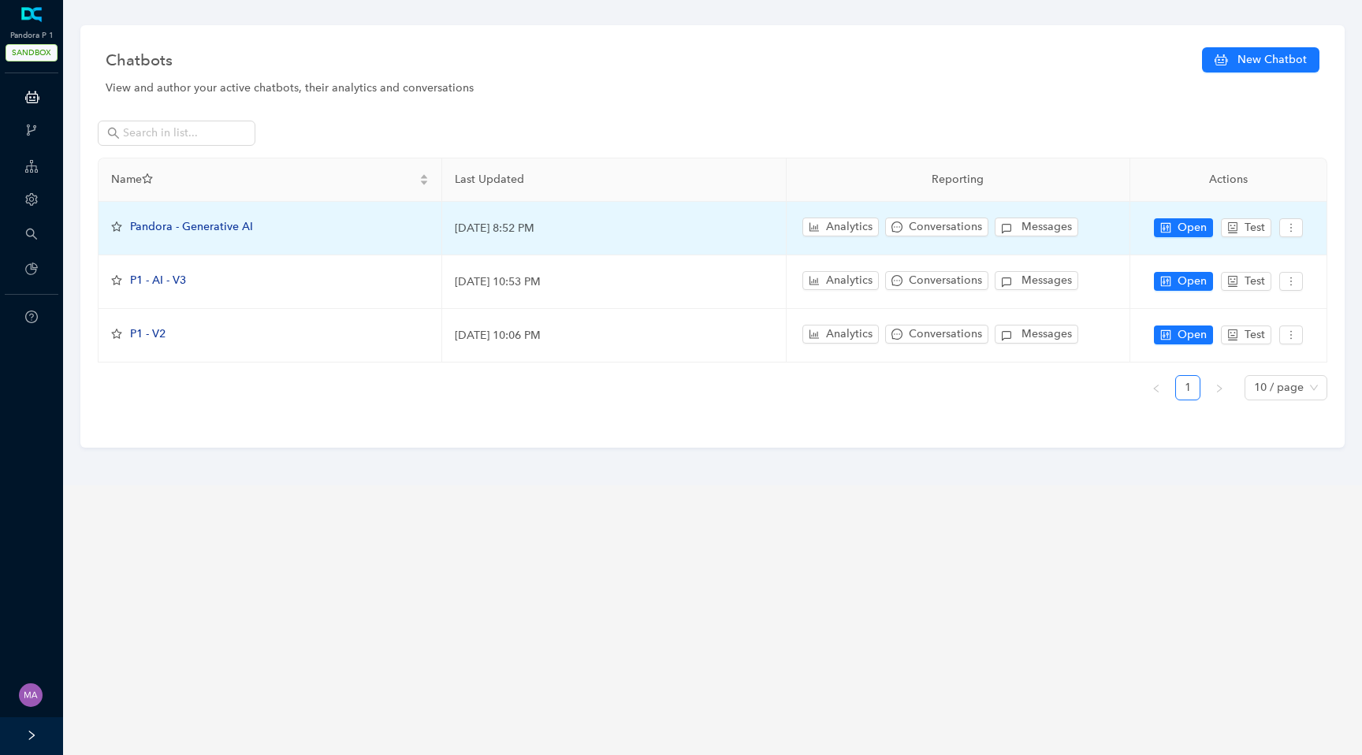
click at [188, 230] on span "Pandora - Generative AI" at bounding box center [191, 226] width 123 height 13
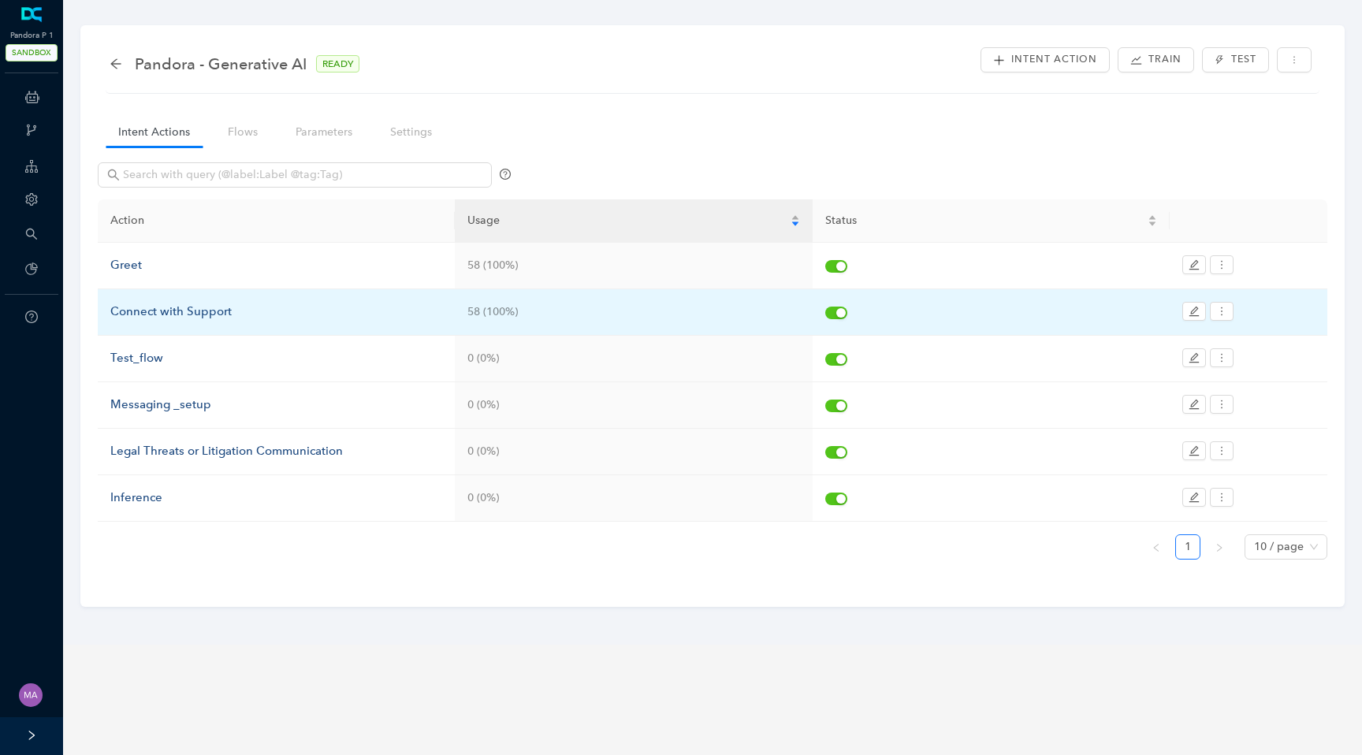
click at [139, 308] on div "Connect with Support" at bounding box center [276, 312] width 332 height 19
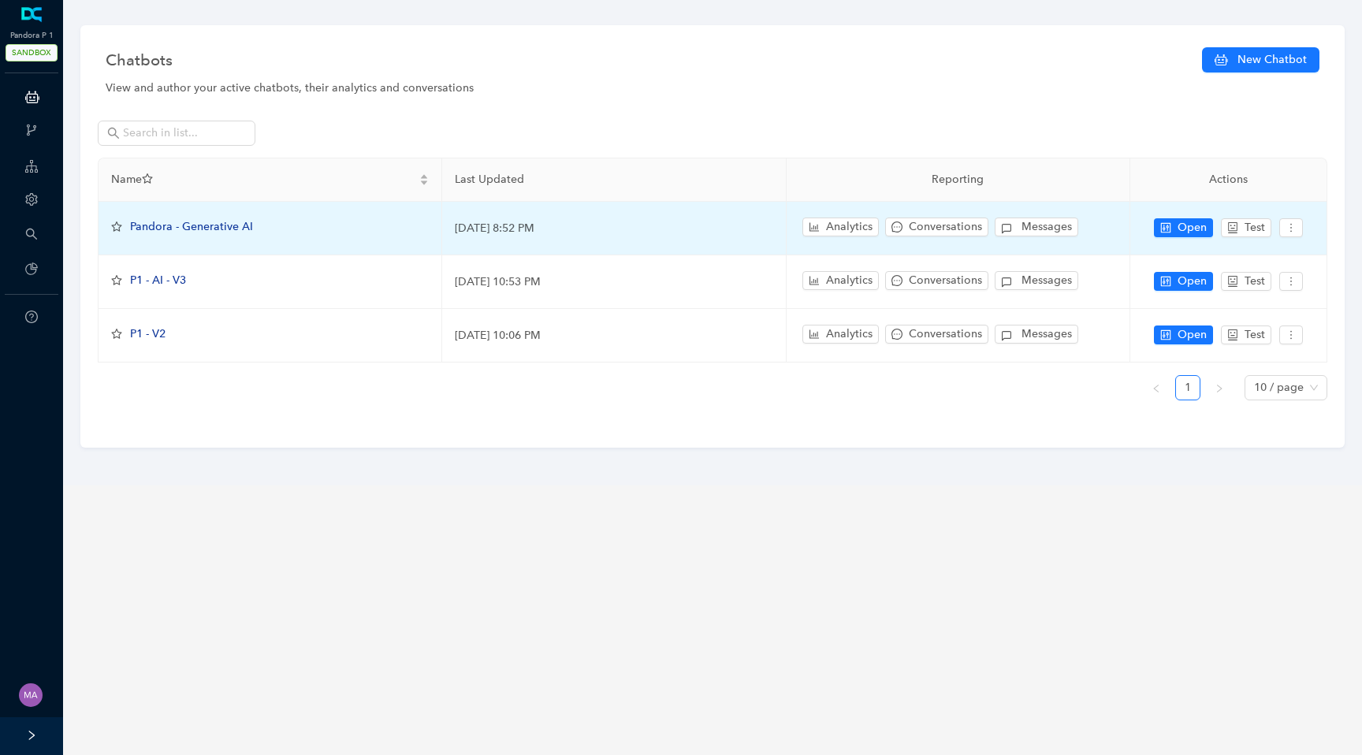
click at [224, 233] on span "Pandora - Generative AI" at bounding box center [191, 226] width 123 height 13
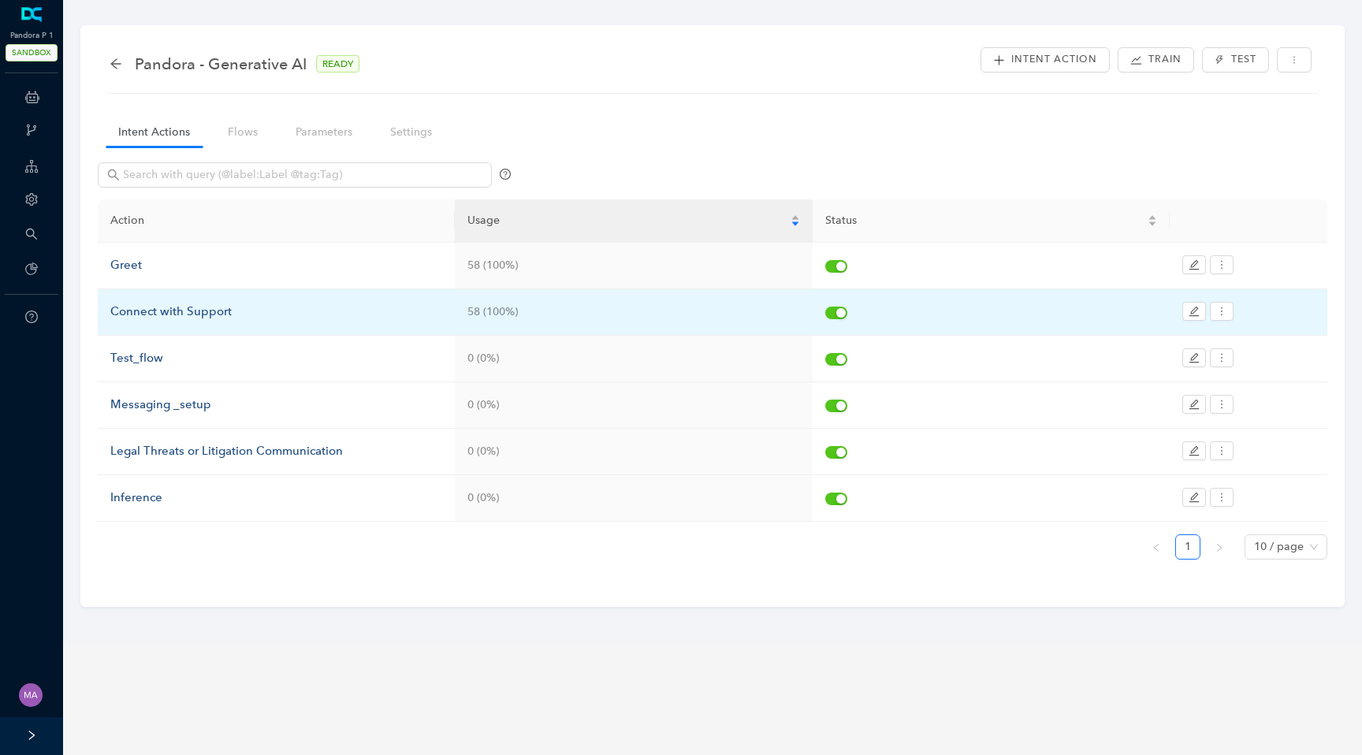
click at [180, 313] on div "Connect with Support" at bounding box center [276, 312] width 332 height 19
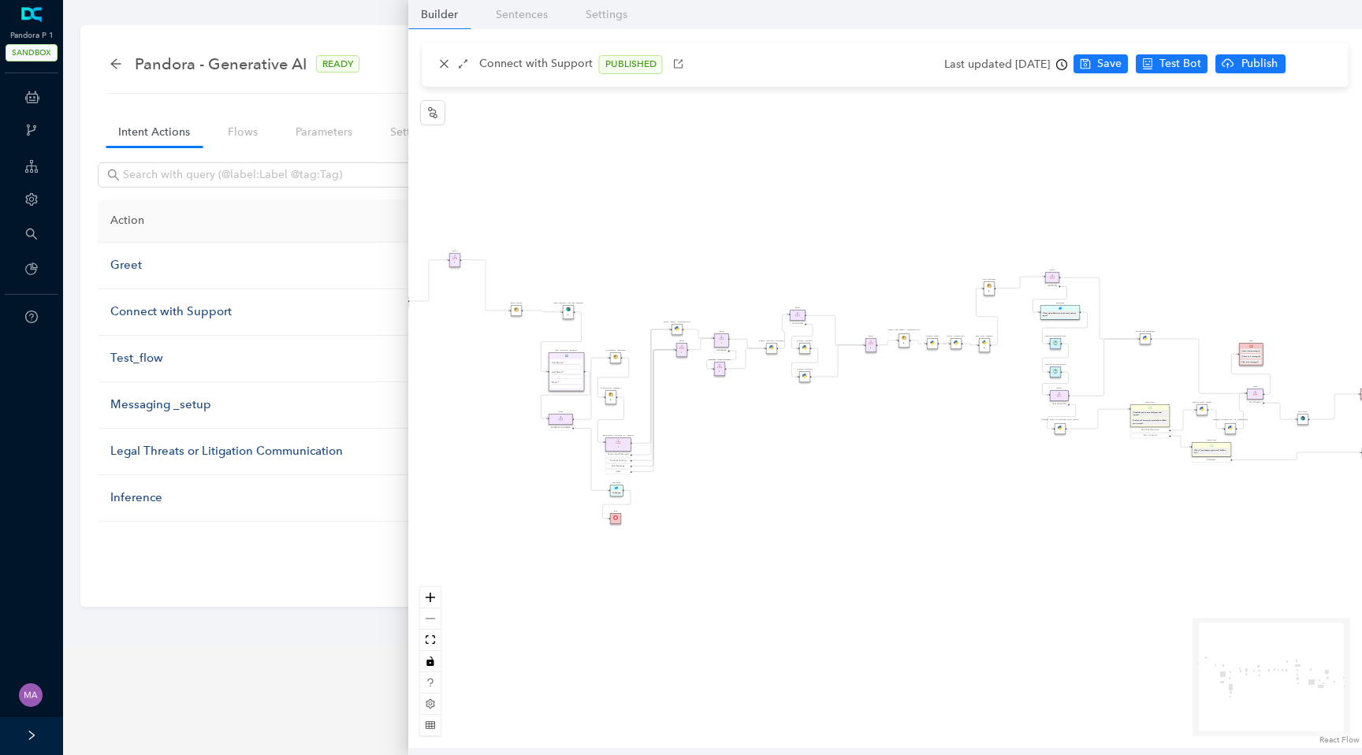
click at [456, 259] on img at bounding box center [455, 257] width 5 height 5
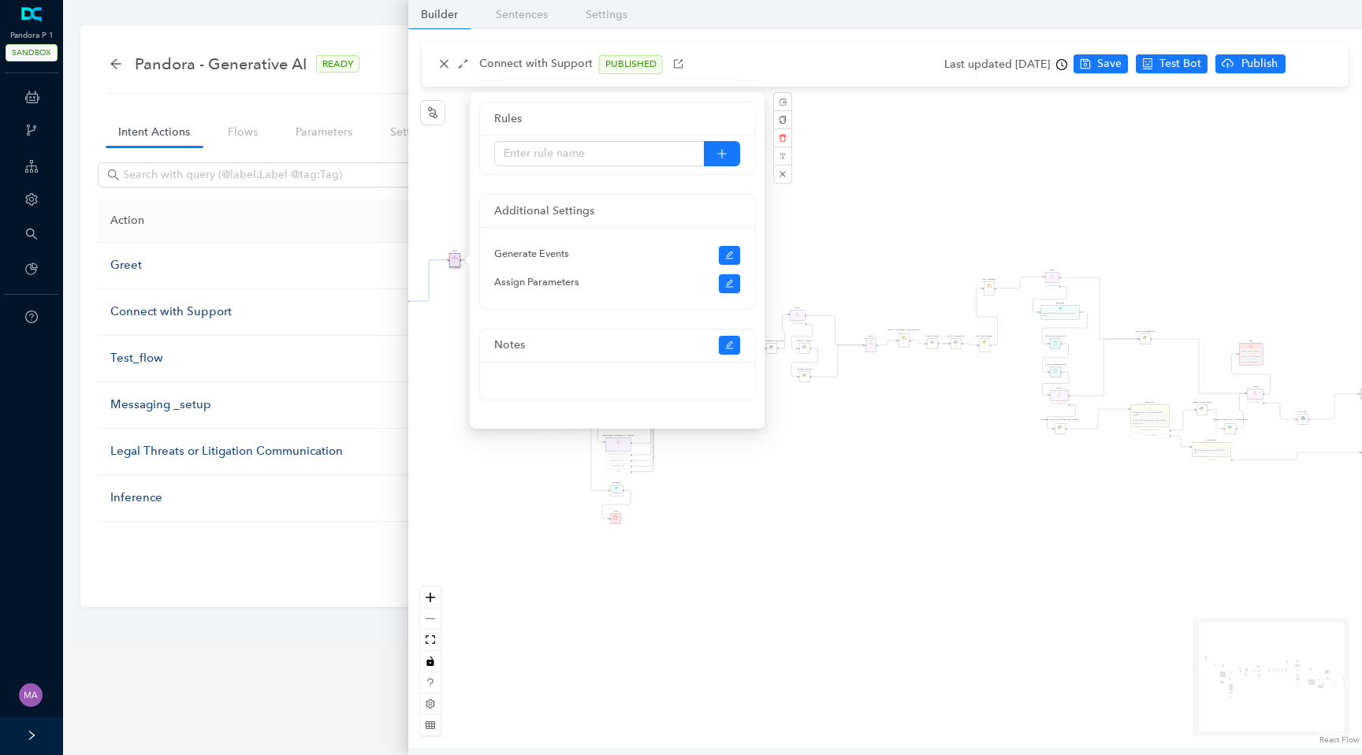
click at [427, 427] on div "Data Table Start Rule P IsAvailable Rule newContact Get Contact details First N…" at bounding box center [885, 388] width 954 height 719
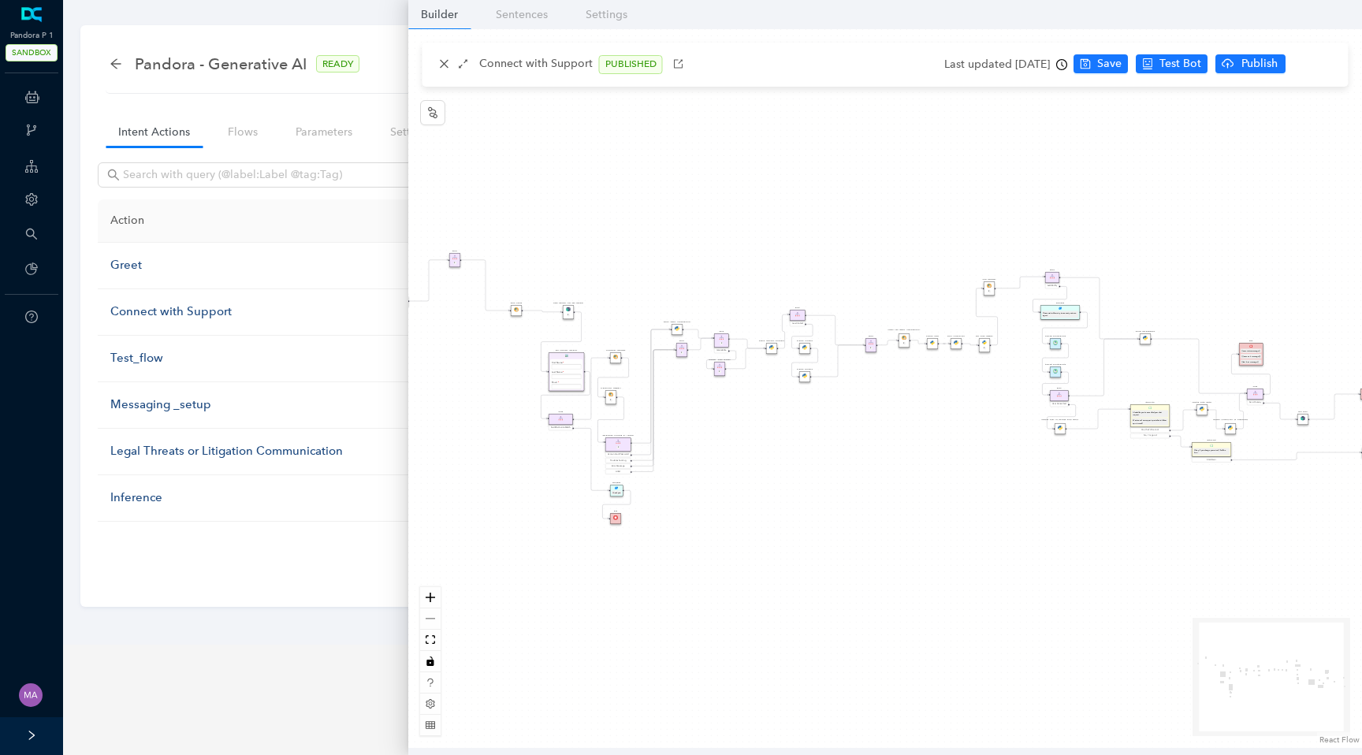
click at [455, 256] on img at bounding box center [455, 257] width 5 height 5
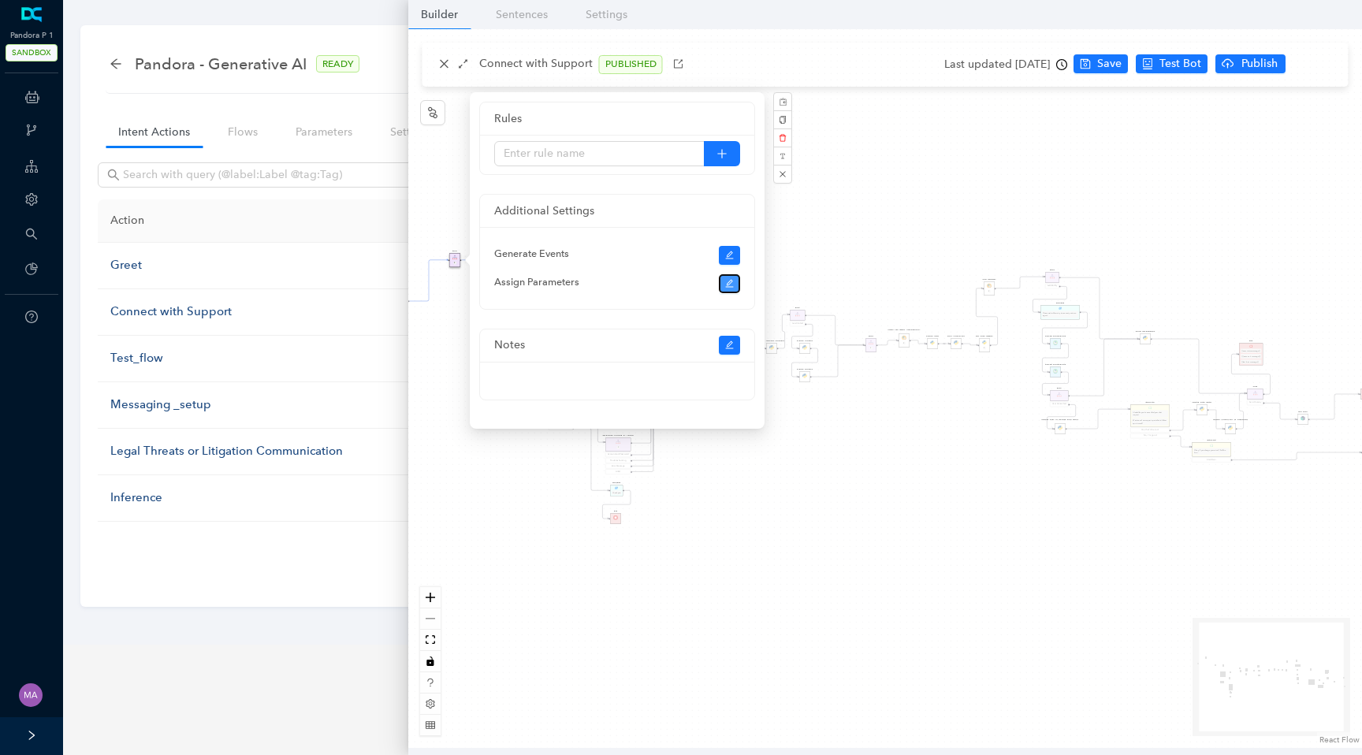
click at [729, 291] on button "button" at bounding box center [730, 283] width 22 height 19
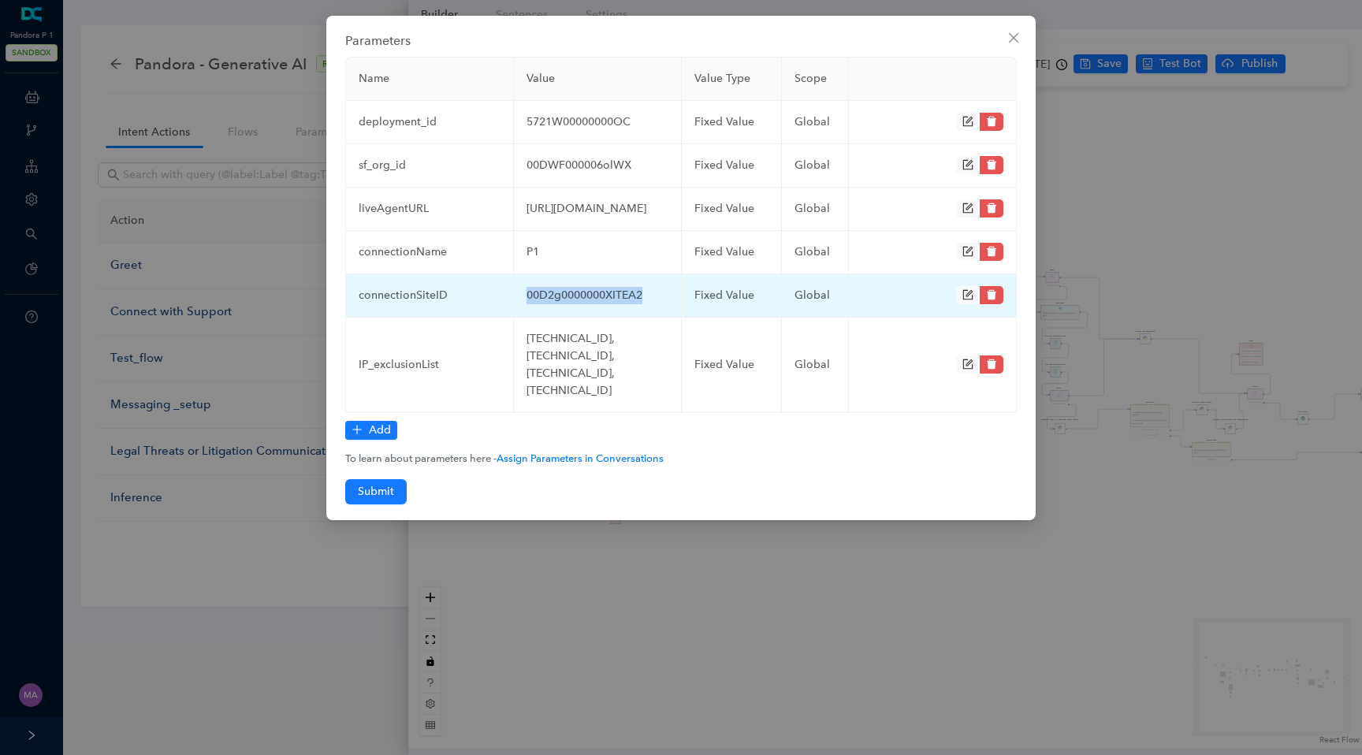
drag, startPoint x: 648, startPoint y: 333, endPoint x: 527, endPoint y: 335, distance: 120.7
click at [527, 318] on td "00D2g0000000XITEA2" at bounding box center [598, 295] width 168 height 43
click at [655, 318] on td "00D2g0000000XITEA2" at bounding box center [598, 295] width 168 height 43
drag, startPoint x: 655, startPoint y: 330, endPoint x: 517, endPoint y: 333, distance: 138.0
click at [517, 318] on td "00D2g0000000XITEA2" at bounding box center [598, 295] width 168 height 43
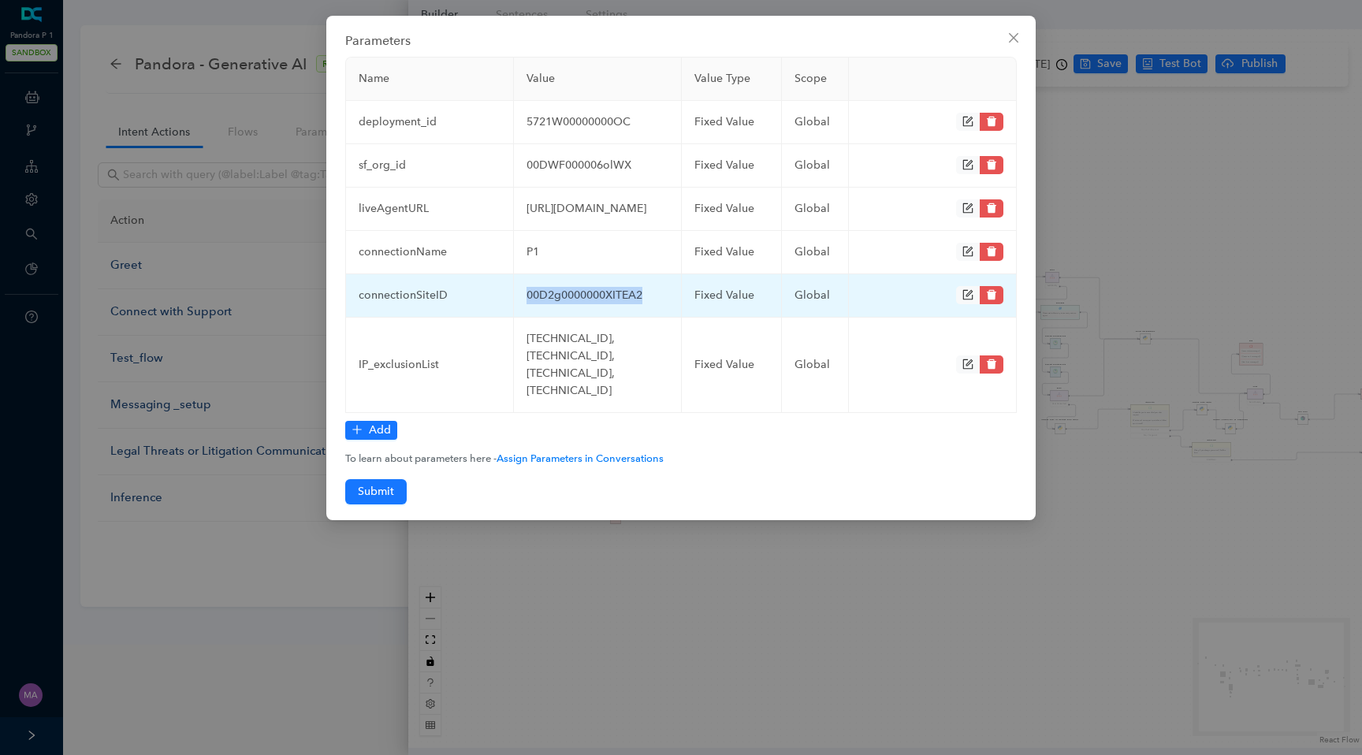
click at [658, 318] on td "00D2g0000000XITEA2" at bounding box center [598, 295] width 168 height 43
drag, startPoint x: 658, startPoint y: 330, endPoint x: 536, endPoint y: 330, distance: 122.2
click at [536, 318] on td "00D2g0000000XITEA2" at bounding box center [598, 295] width 168 height 43
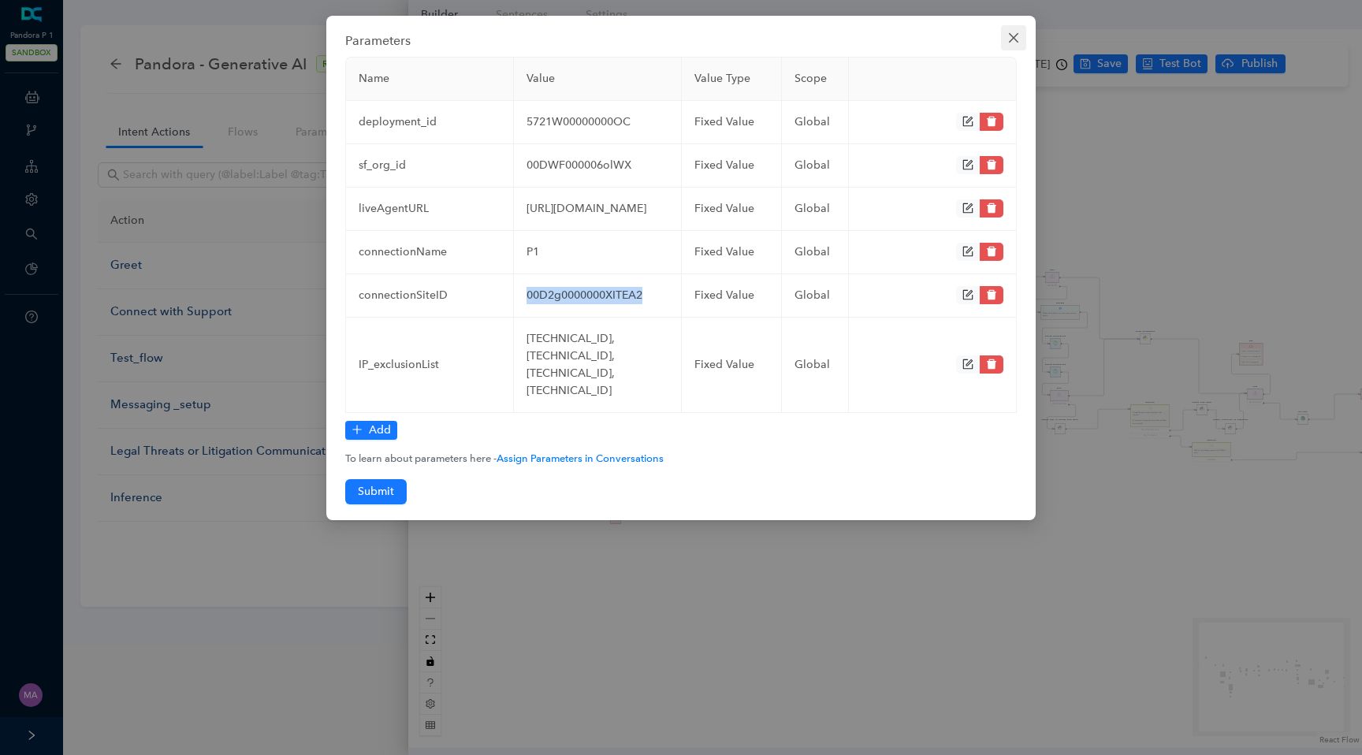
click at [1012, 35] on icon "close" at bounding box center [1014, 38] width 13 height 13
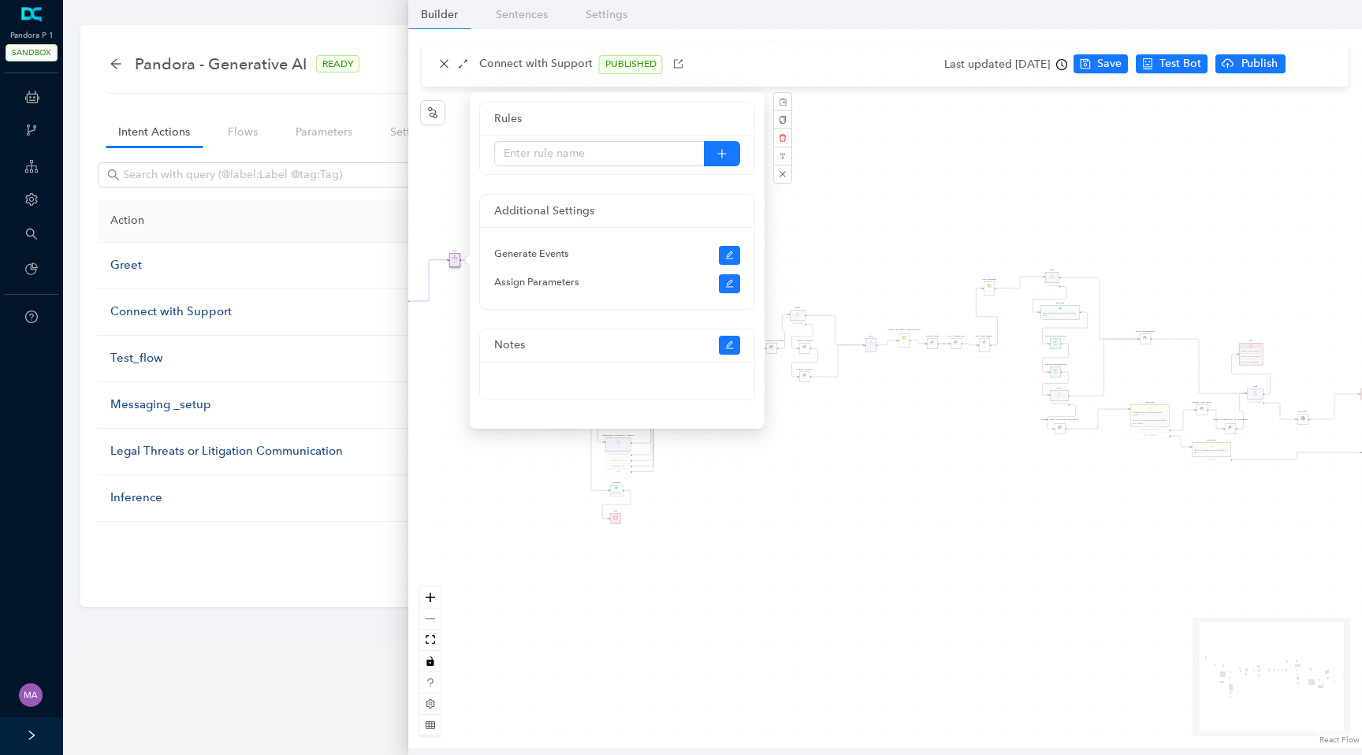
click at [449, 514] on div "Data Table Start Rule P IsAvailable Rule newContact Get Contact details First N…" at bounding box center [885, 388] width 954 height 719
